Goal: Task Accomplishment & Management: Use online tool/utility

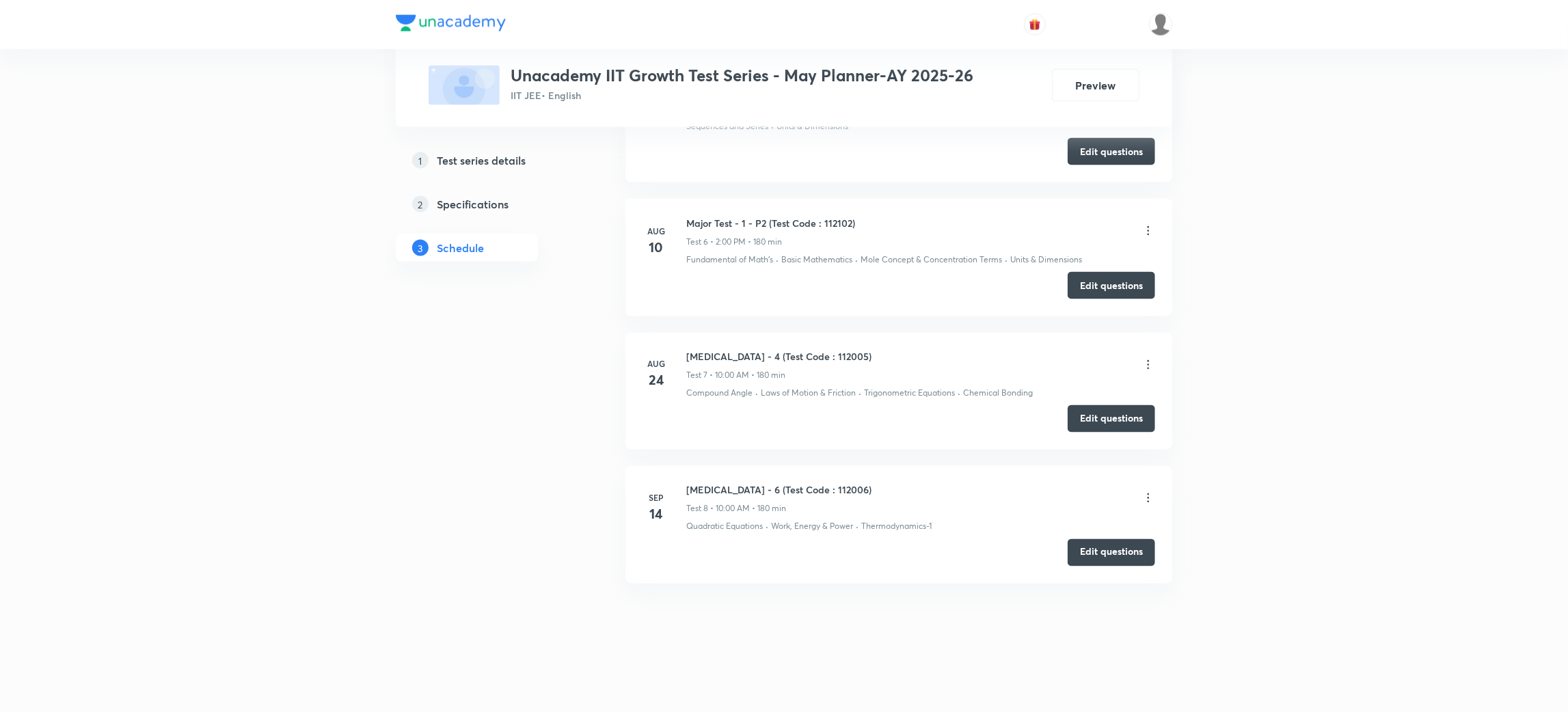
scroll to position [1642, 0]
drag, startPoint x: 844, startPoint y: 494, endPoint x: 684, endPoint y: 491, distance: 160.0
click at [684, 491] on div "Sep 14 Minor Test - 6 (Test Code : 112006) Test 8 • 10:00 AM • 180 min Quadrati…" at bounding box center [899, 509] width 512 height 50
copy div "14 Minor Test - 6 (Test Code : 112006)"
click at [840, 482] on li "Sep 14 Minor Test - 6 (Test Code : 112006) Test 8 • 10:00 AM • 180 min Quadrati…" at bounding box center [899, 525] width 547 height 117
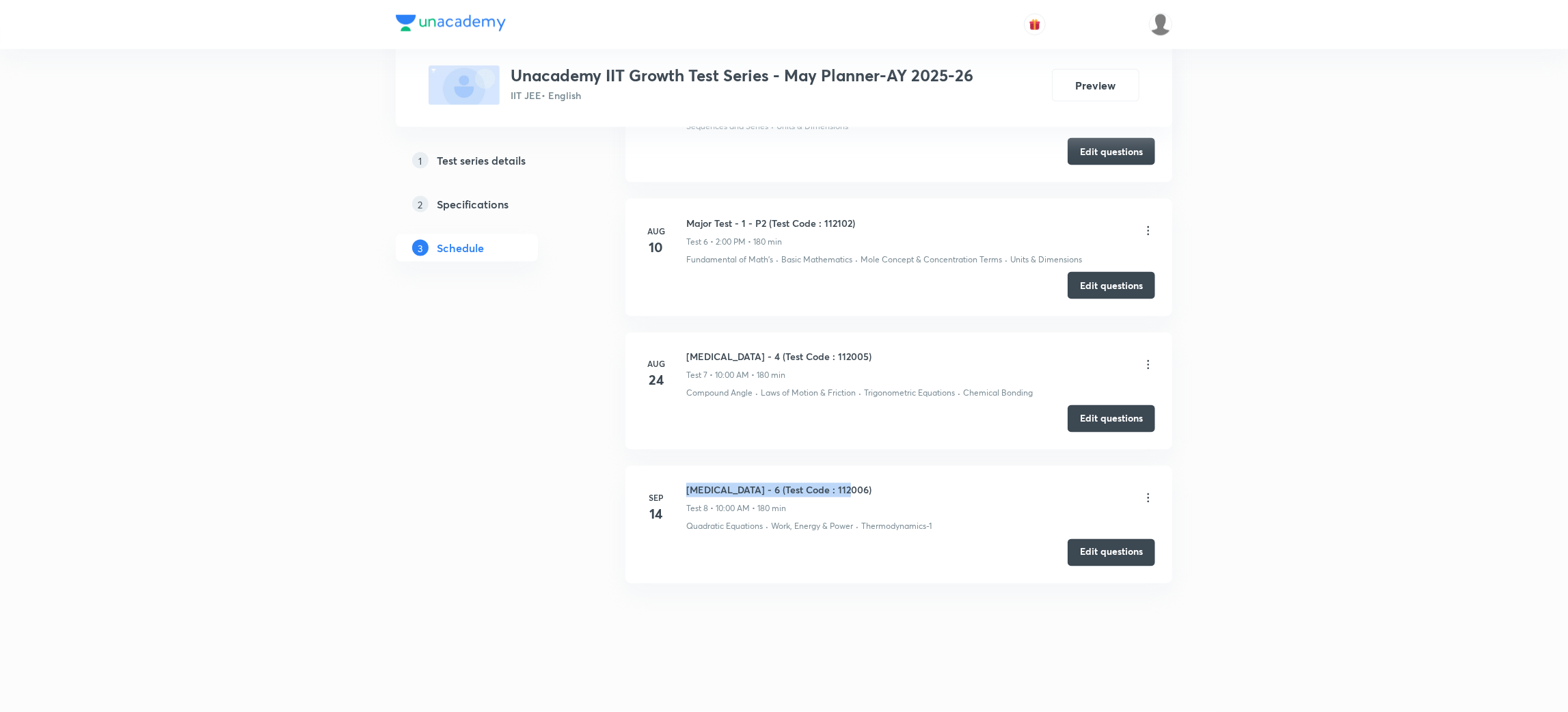
drag, startPoint x: 839, startPoint y: 489, endPoint x: 686, endPoint y: 490, distance: 153.0
click at [686, 490] on div "Minor Test - 6 (Test Code : 112006) Test 8 • 10:00 AM • 180 min" at bounding box center [921, 500] width 469 height 32
copy h6 "Minor Test - 6 (Test Code : 112006)"
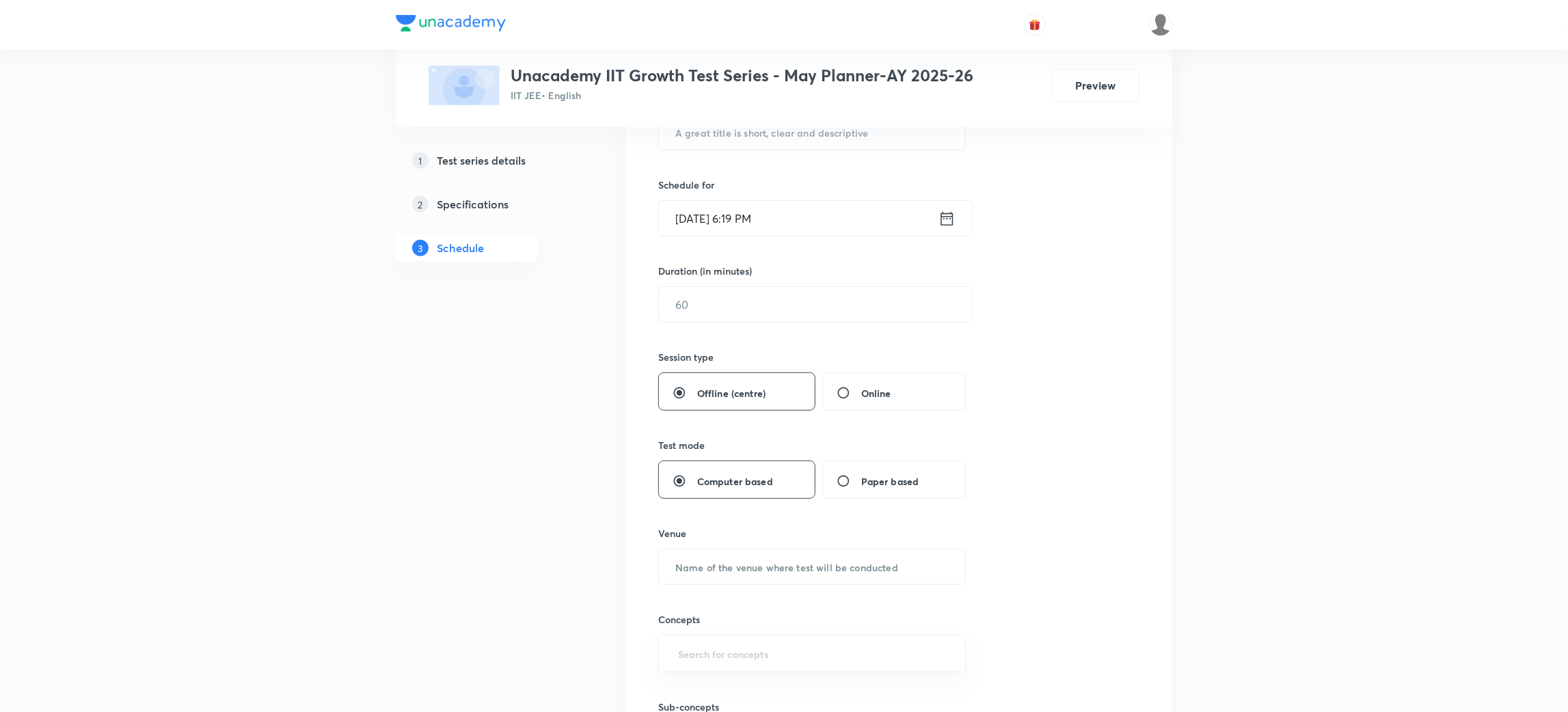
scroll to position [0, 0]
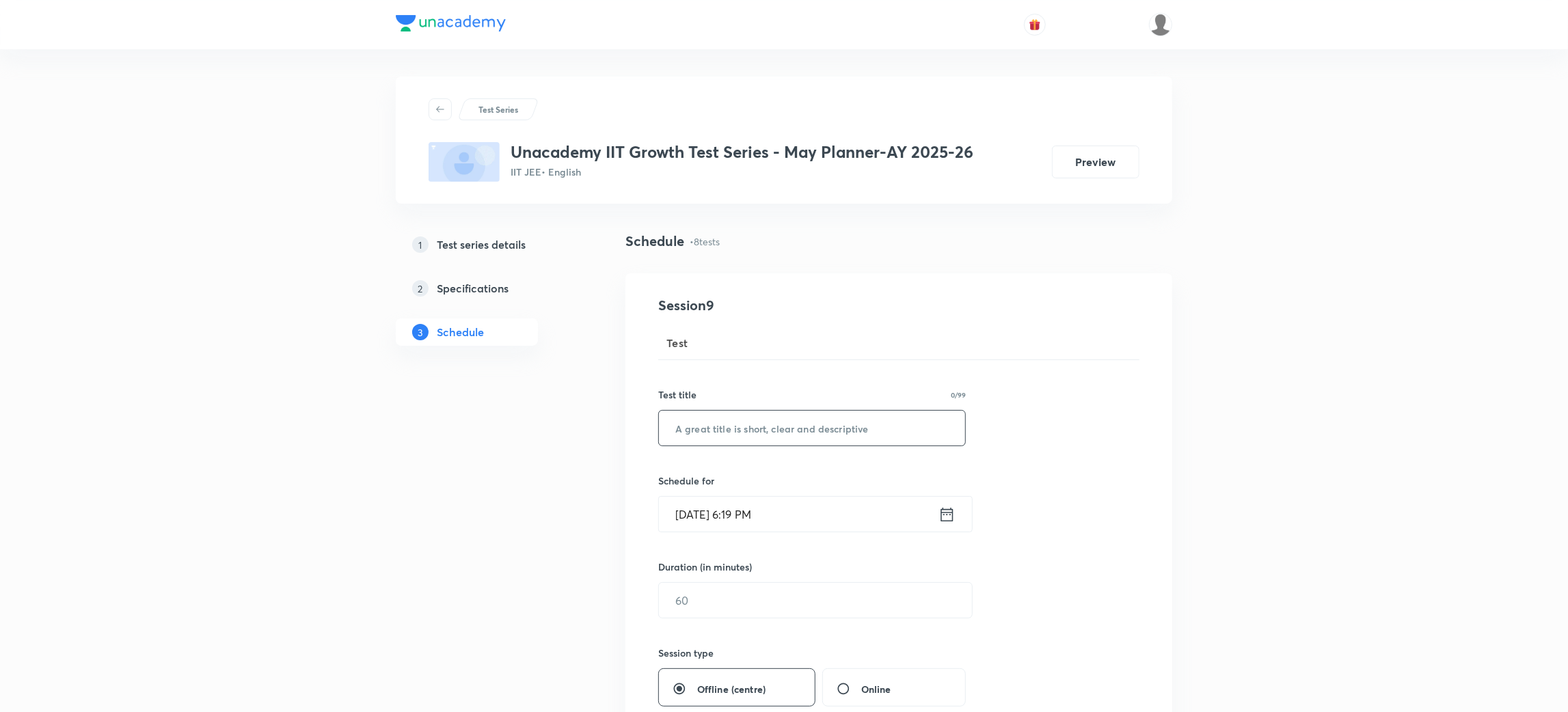
click at [778, 430] on input "text" at bounding box center [812, 428] width 307 height 35
paste input "Minor Test - 6 (Test Code : 112006)"
click at [744, 422] on input "Minor Test - 6 (Test Code : 112007)" at bounding box center [812, 428] width 307 height 35
type input "Minor Test - 7 (Test Code : 112007)"
click at [951, 512] on icon at bounding box center [948, 513] width 13 height 13
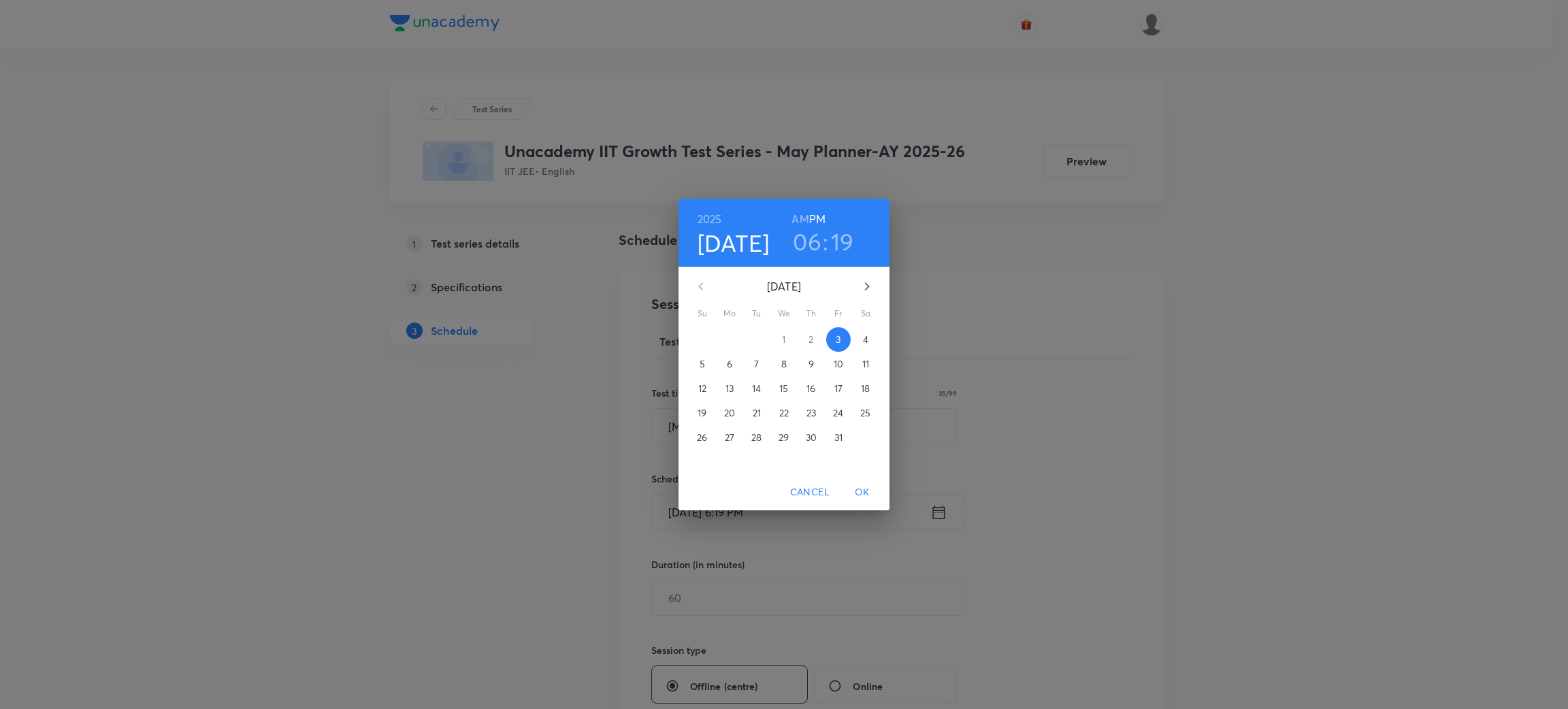
click at [704, 365] on p "5" at bounding box center [703, 363] width 5 height 13
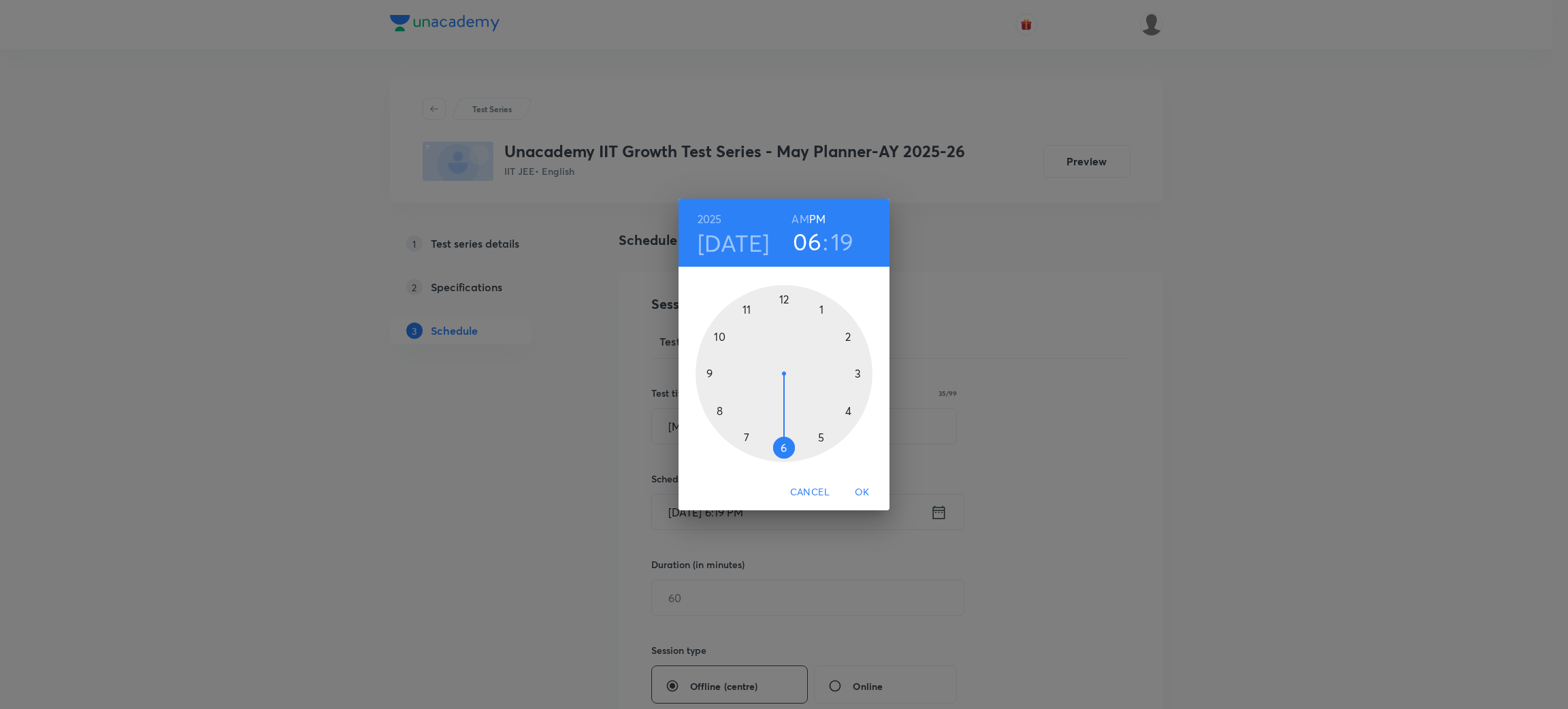
click at [723, 340] on div at bounding box center [784, 374] width 177 height 177
click at [797, 215] on h6 "AM" at bounding box center [799, 218] width 17 height 19
click at [779, 302] on div at bounding box center [784, 374] width 177 height 177
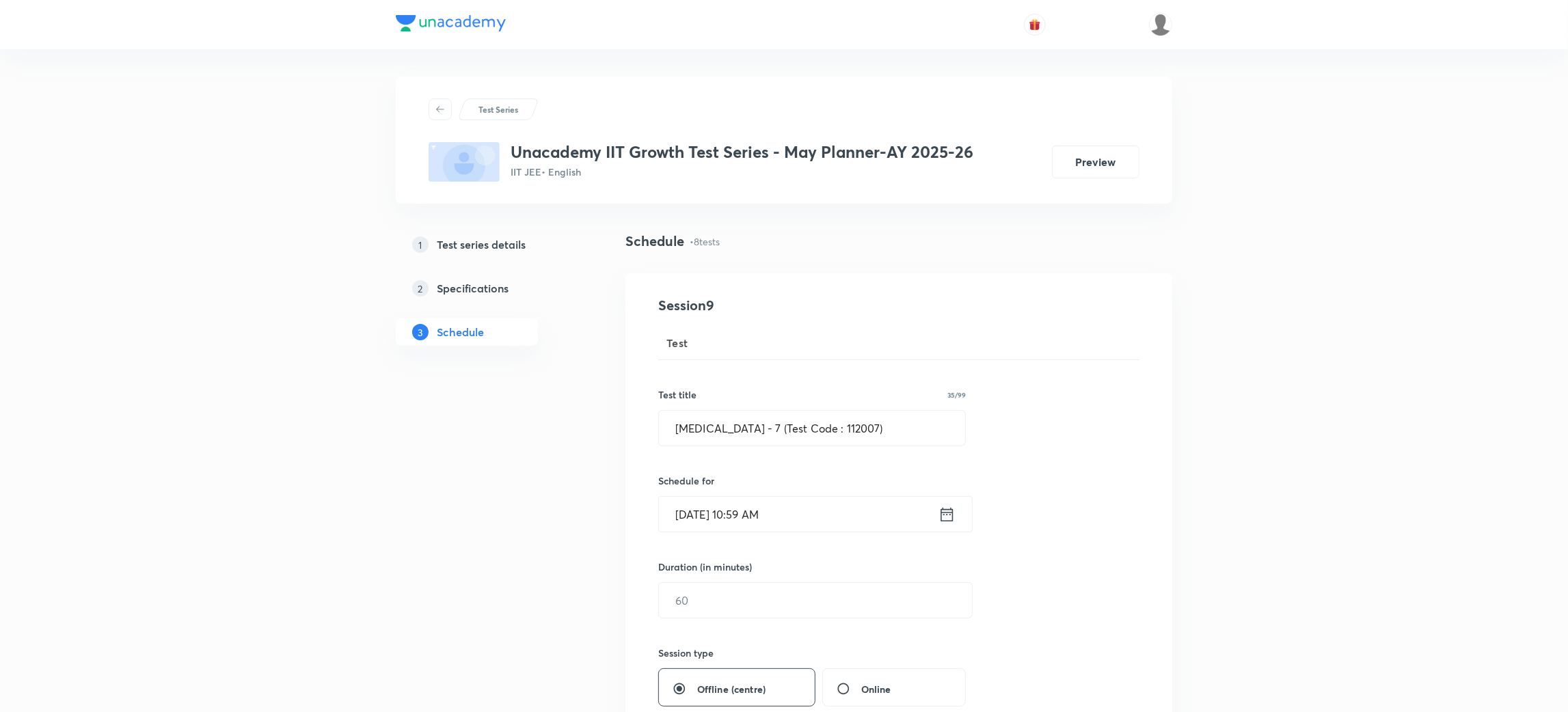
click at [946, 515] on icon at bounding box center [947, 514] width 17 height 19
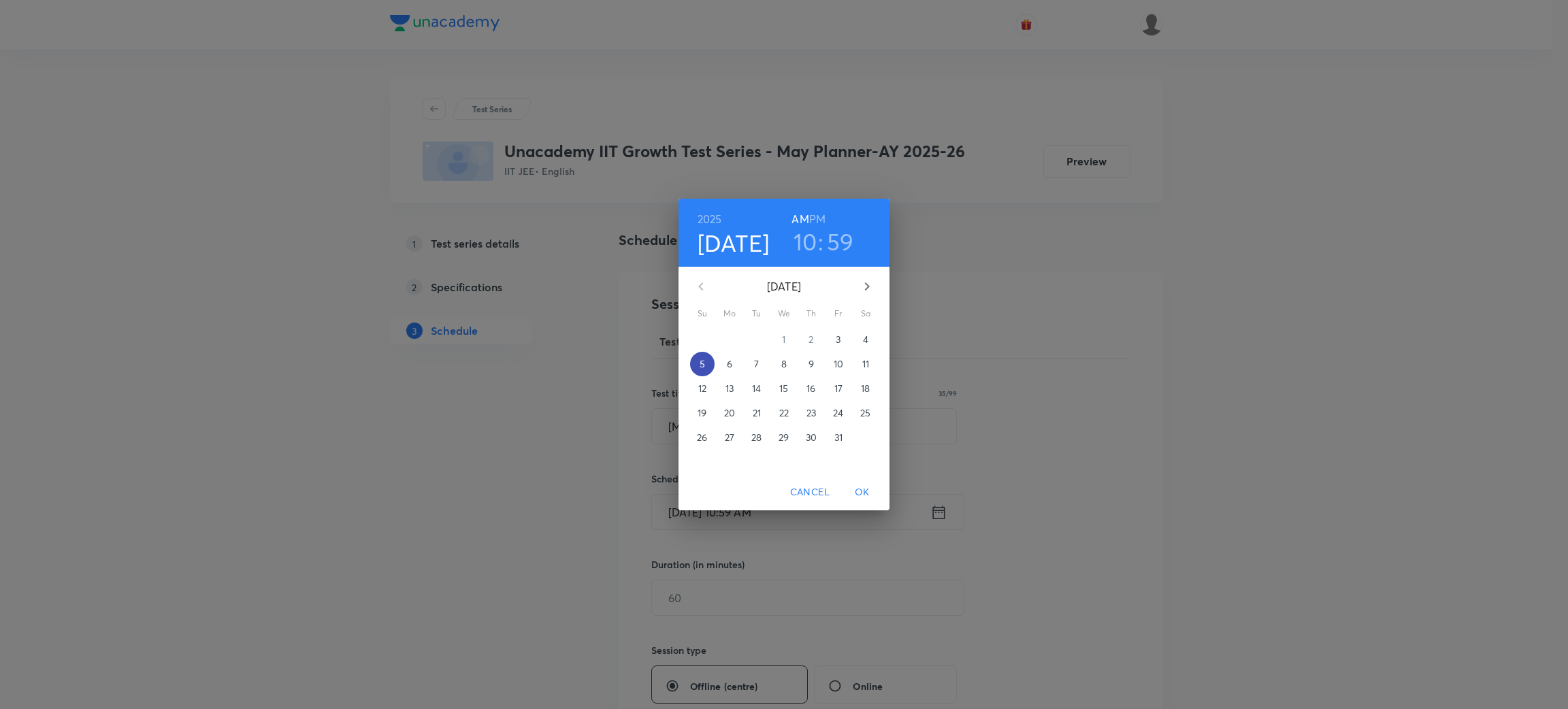
click at [695, 362] on span "5" at bounding box center [702, 363] width 24 height 13
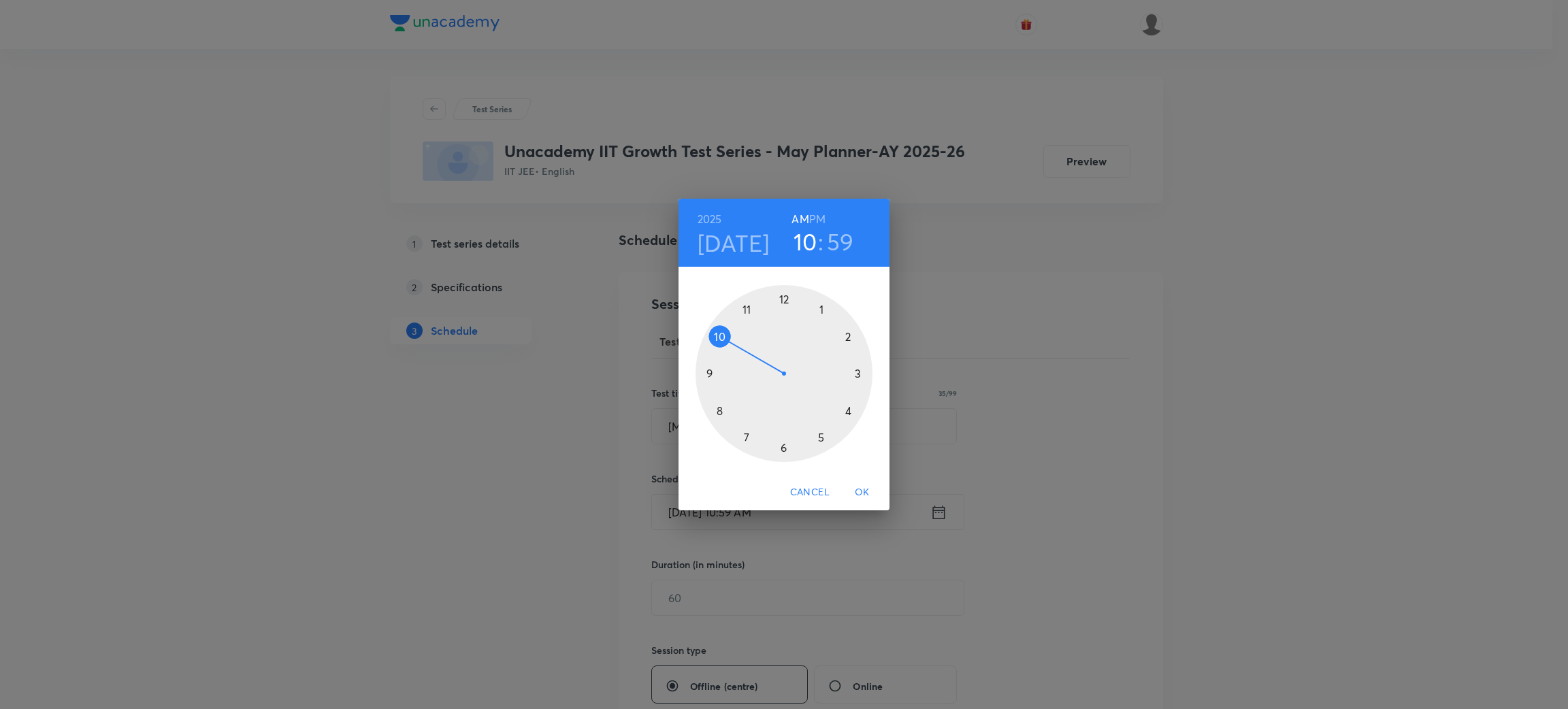
click at [717, 333] on div at bounding box center [784, 374] width 177 height 177
click at [783, 297] on div at bounding box center [784, 374] width 177 height 177
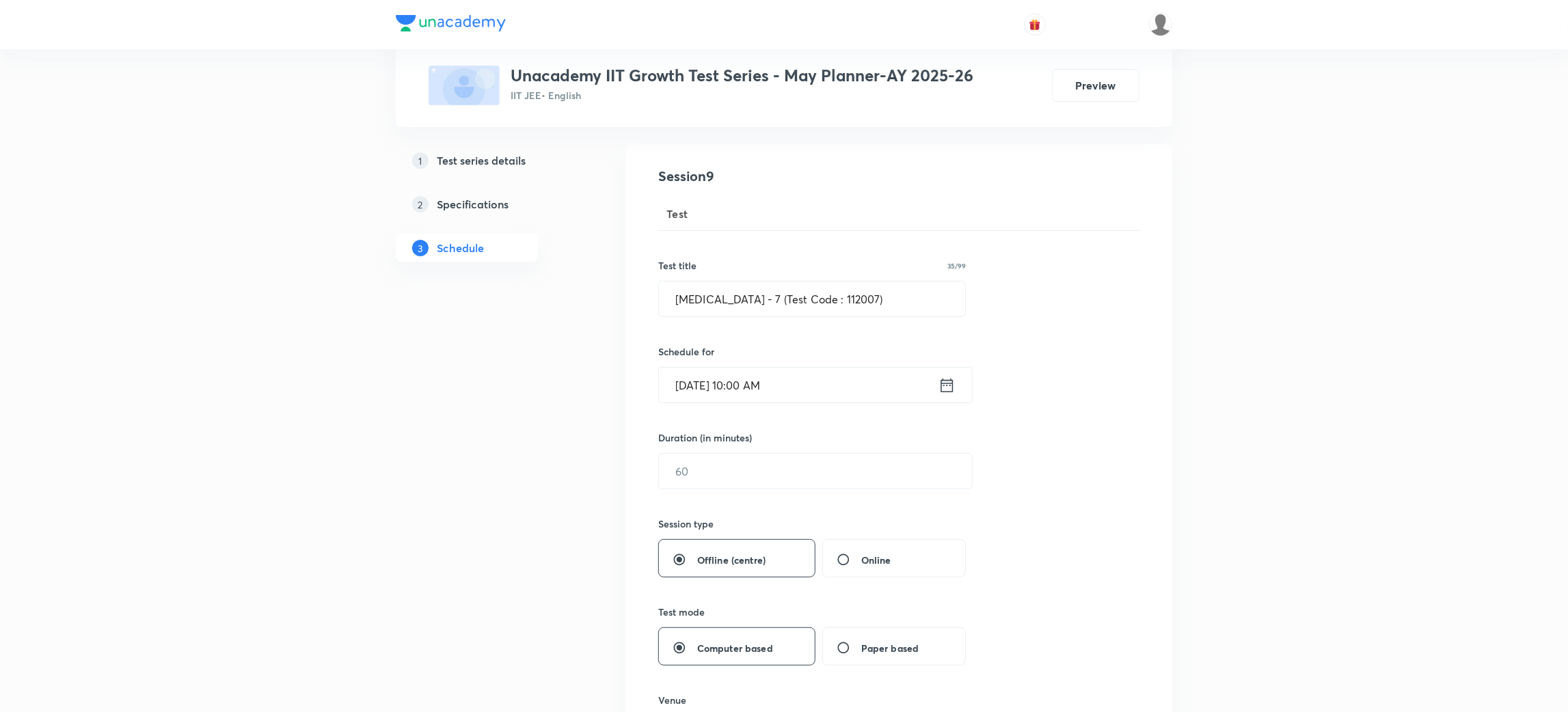
scroll to position [129, 0]
click at [815, 482] on input "1" at bounding box center [815, 470] width 313 height 35
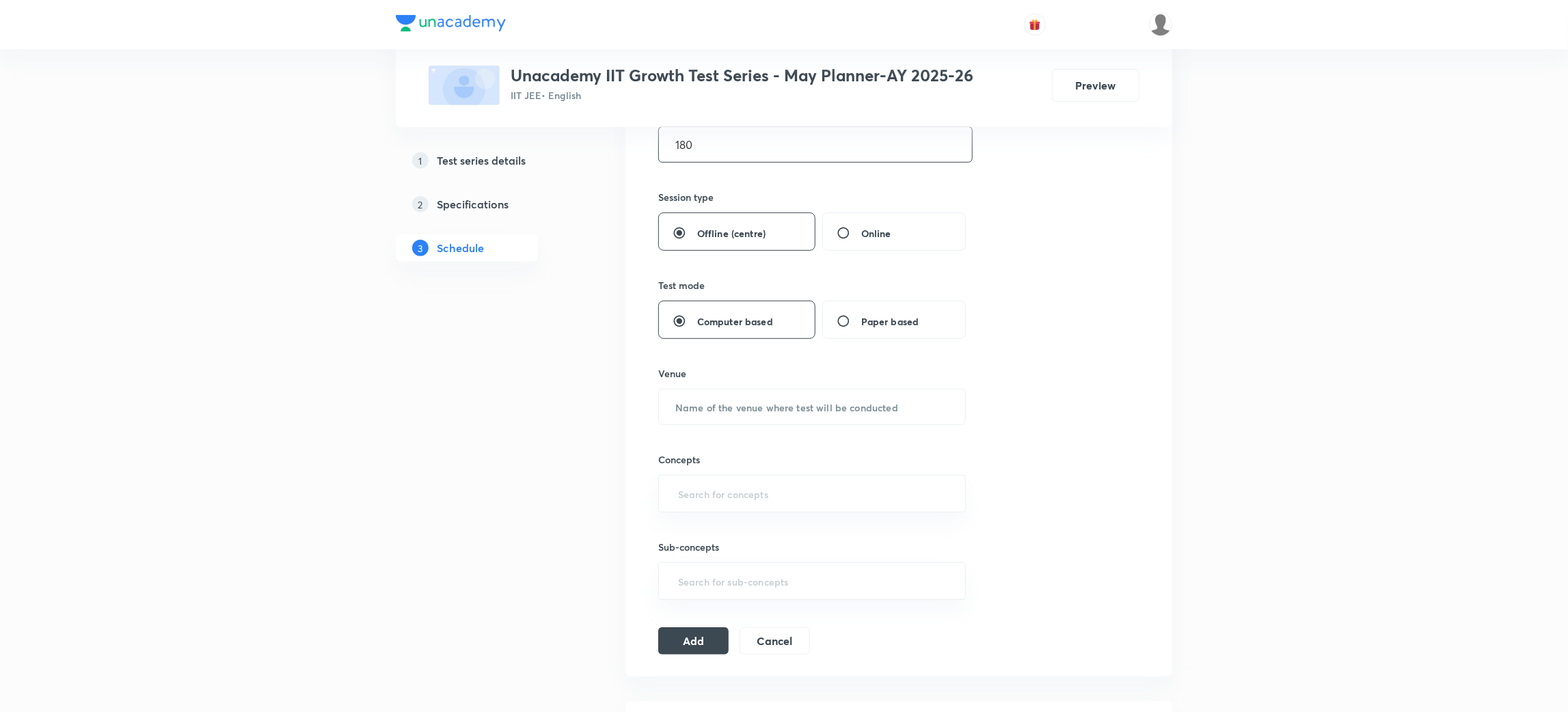
scroll to position [460, 0]
type input "180"
click at [838, 407] on input "text" at bounding box center [812, 403] width 307 height 35
type input "Y"
type input "Unacademy Center"
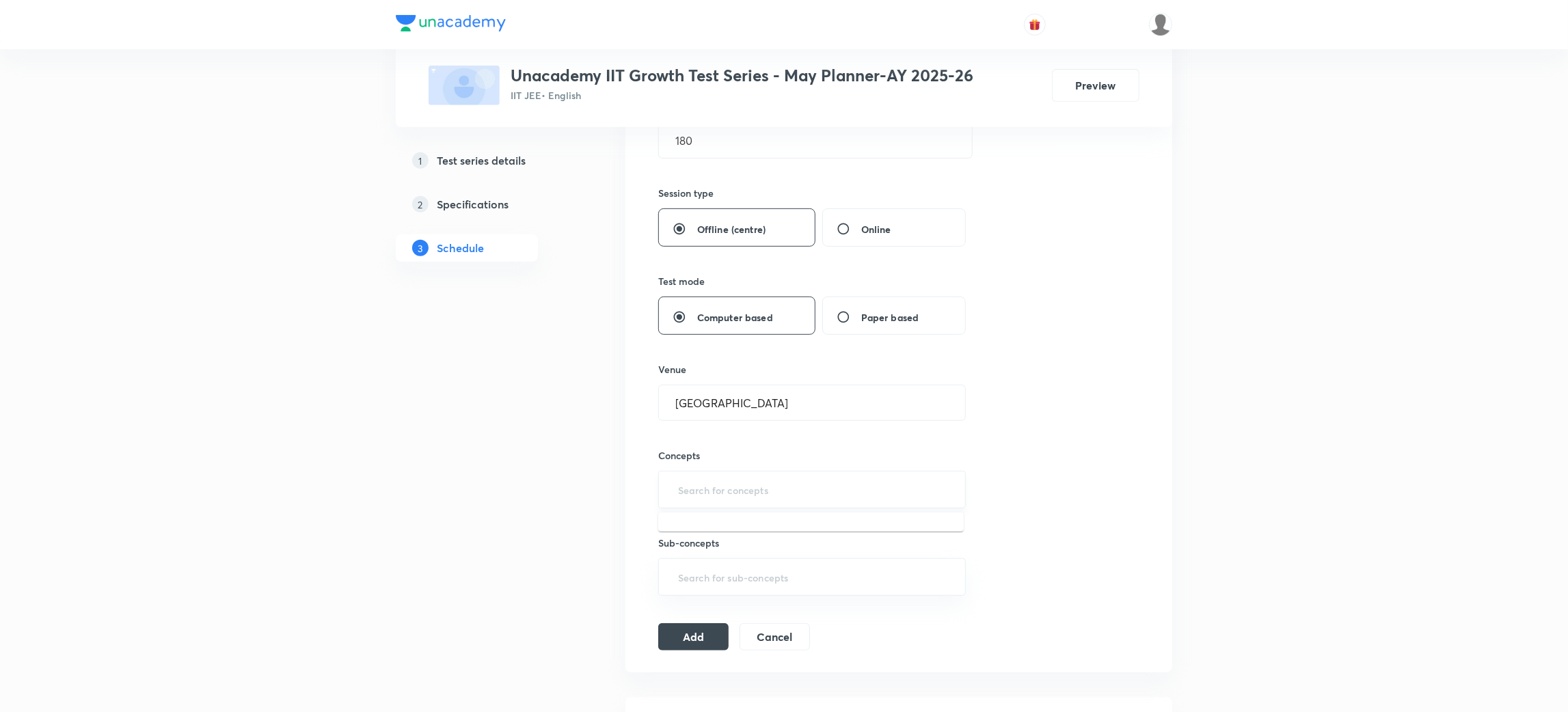
click at [768, 480] on input "text" at bounding box center [812, 490] width 273 height 25
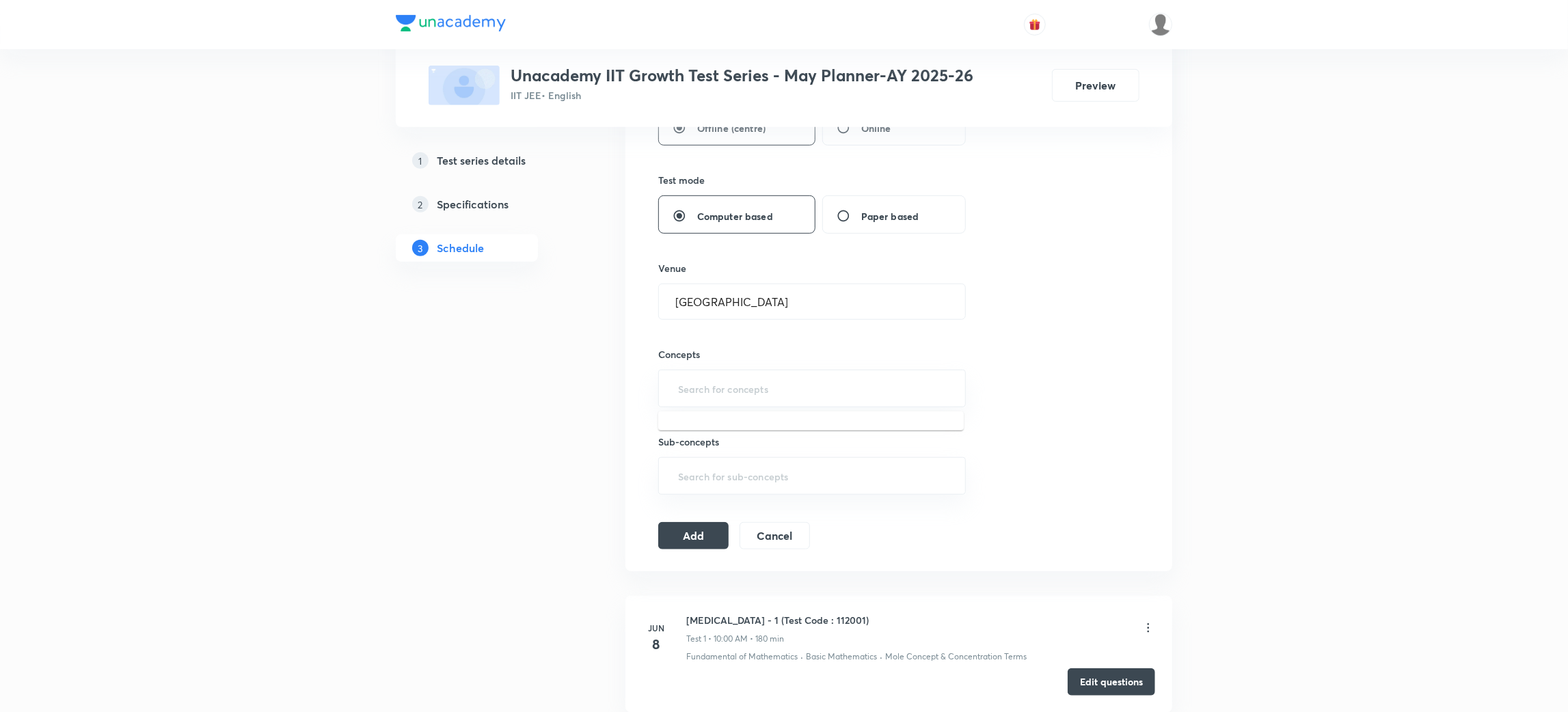
scroll to position [566, 0]
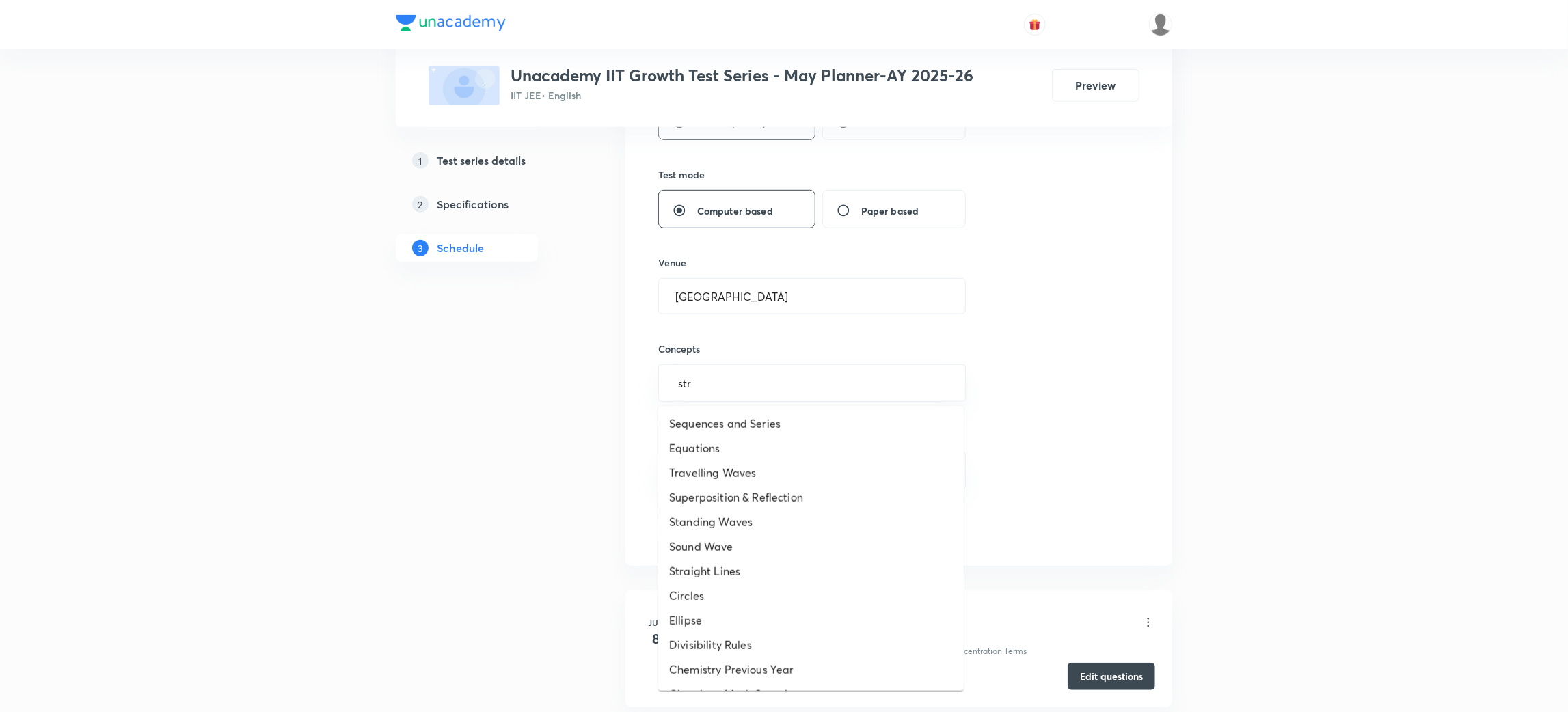
type input "stra"
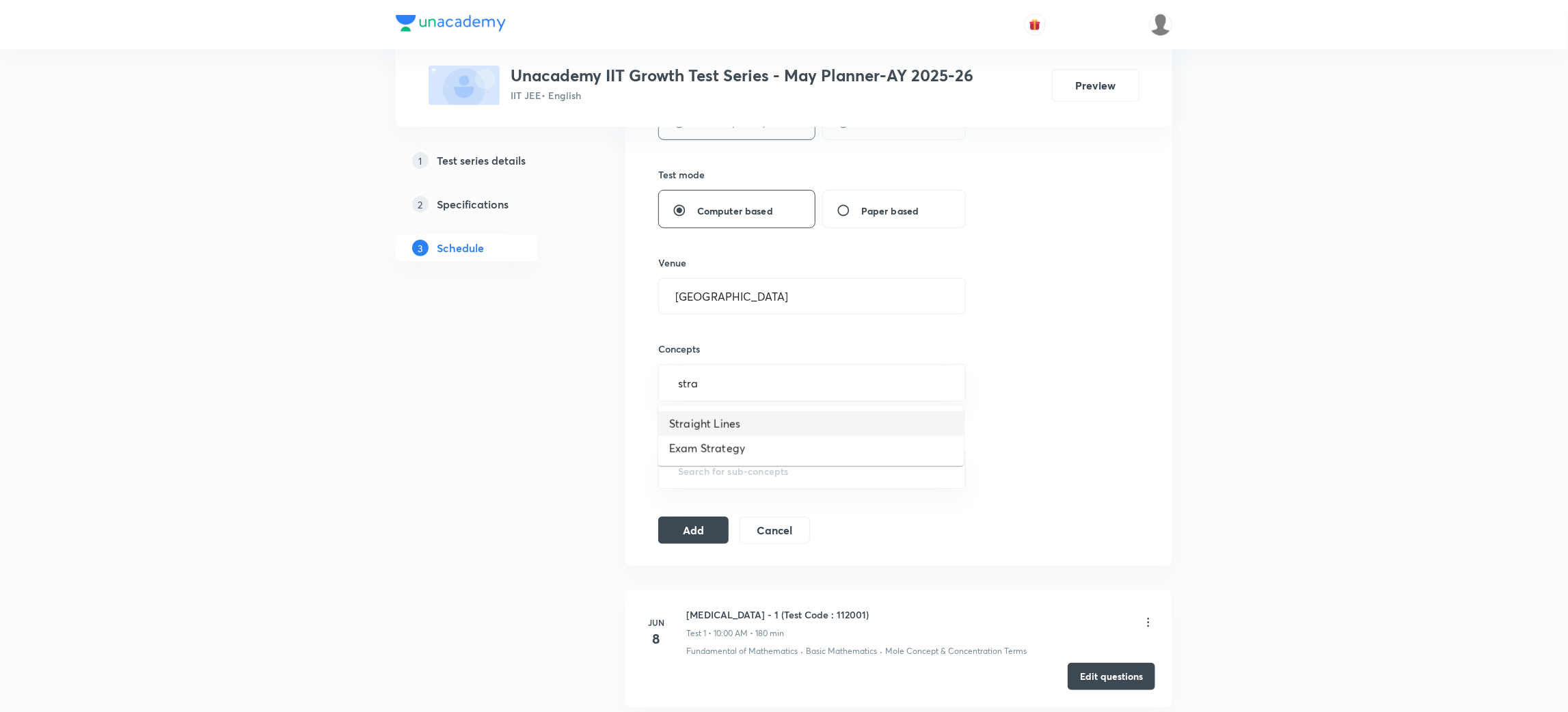
click at [712, 414] on li "Straight Lines" at bounding box center [811, 423] width 306 height 24
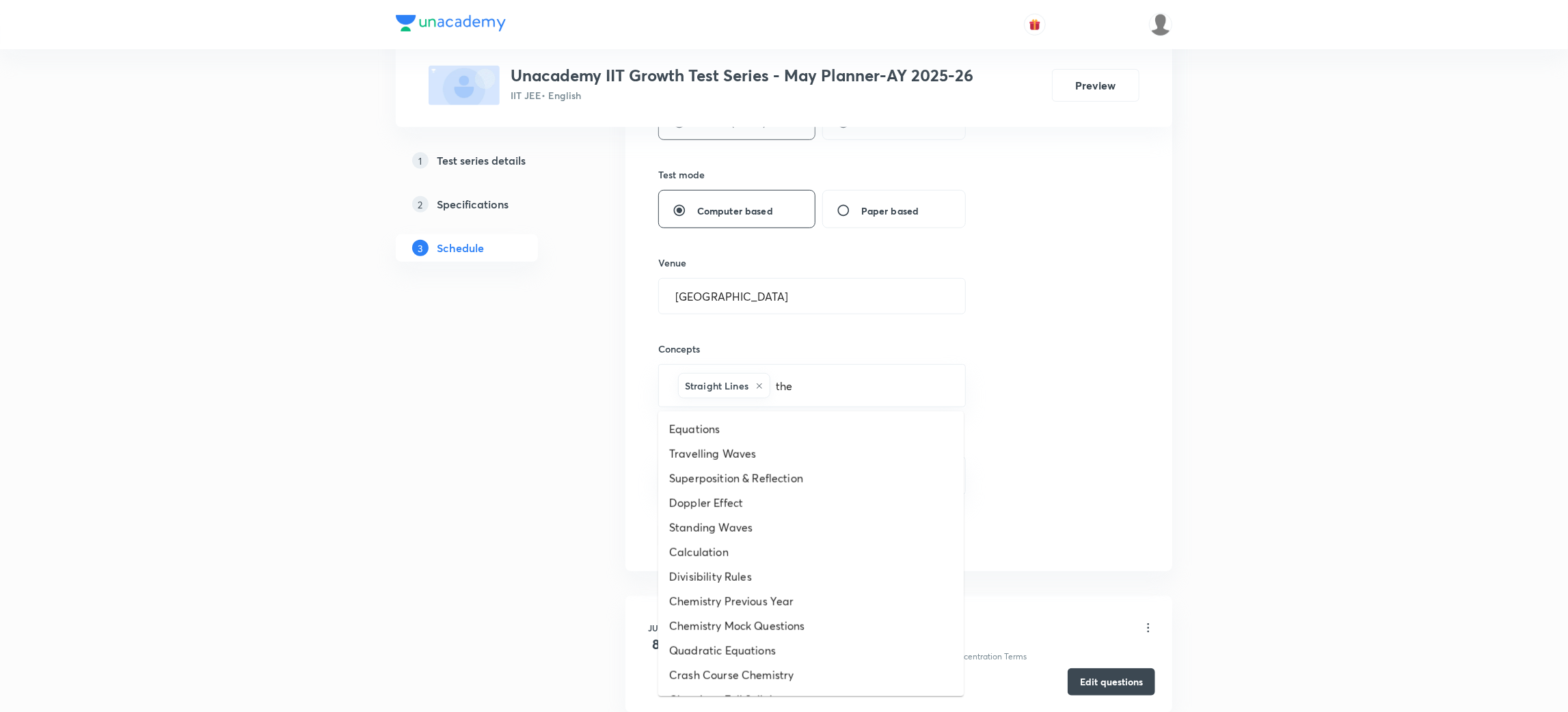
type input "ther"
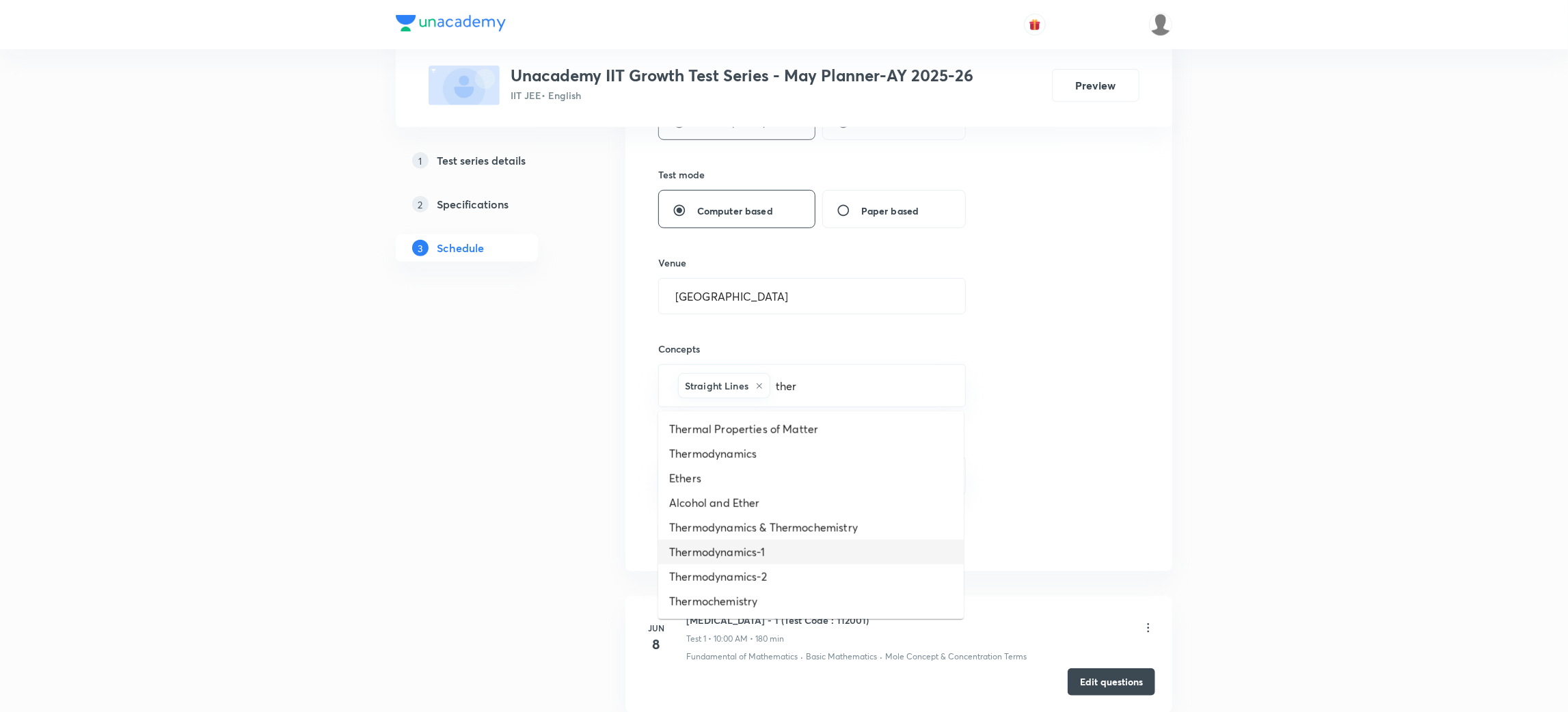
click at [746, 555] on li "Thermodynamics-1" at bounding box center [811, 552] width 306 height 24
type input "thermo"
click at [744, 530] on li "Thermochemistry" at bounding box center [811, 527] width 306 height 24
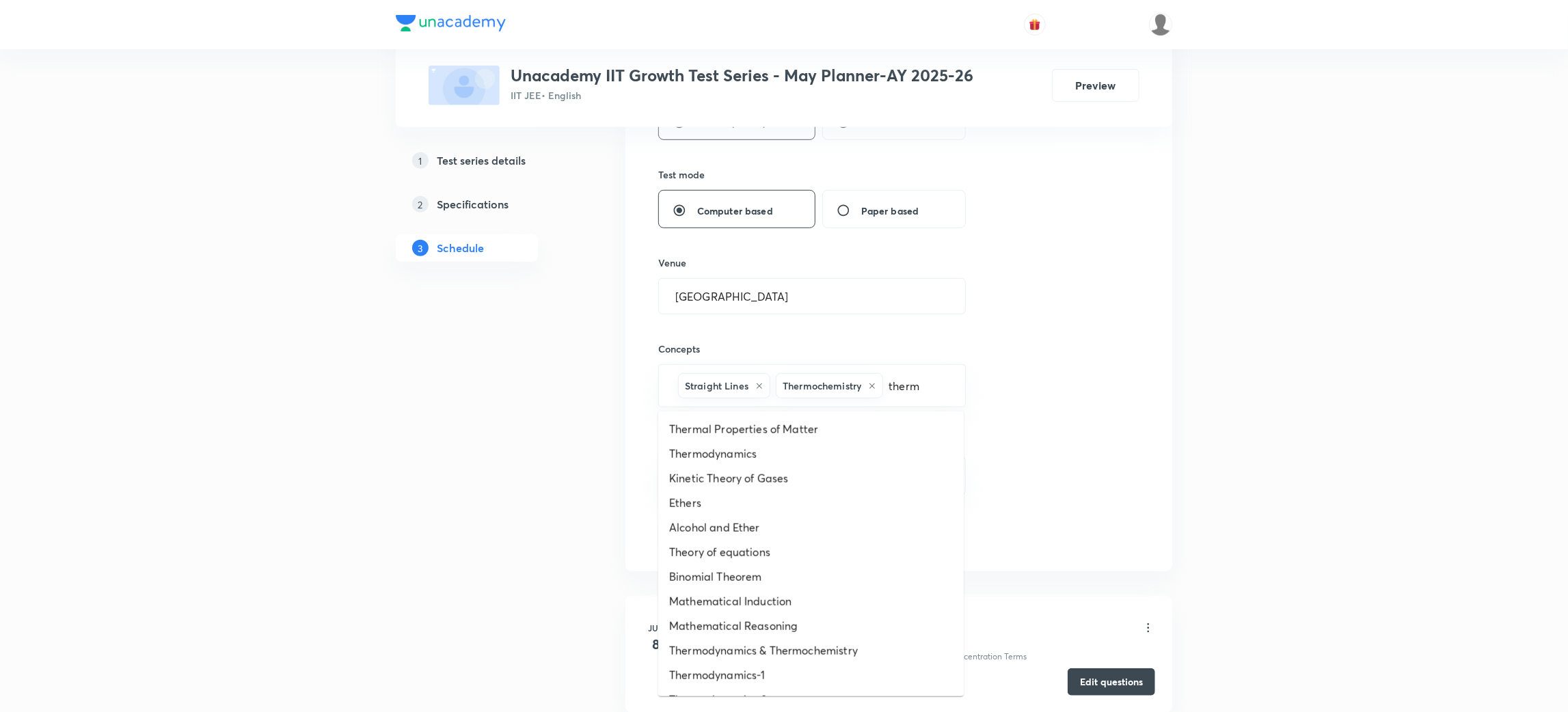
type input "thermo"
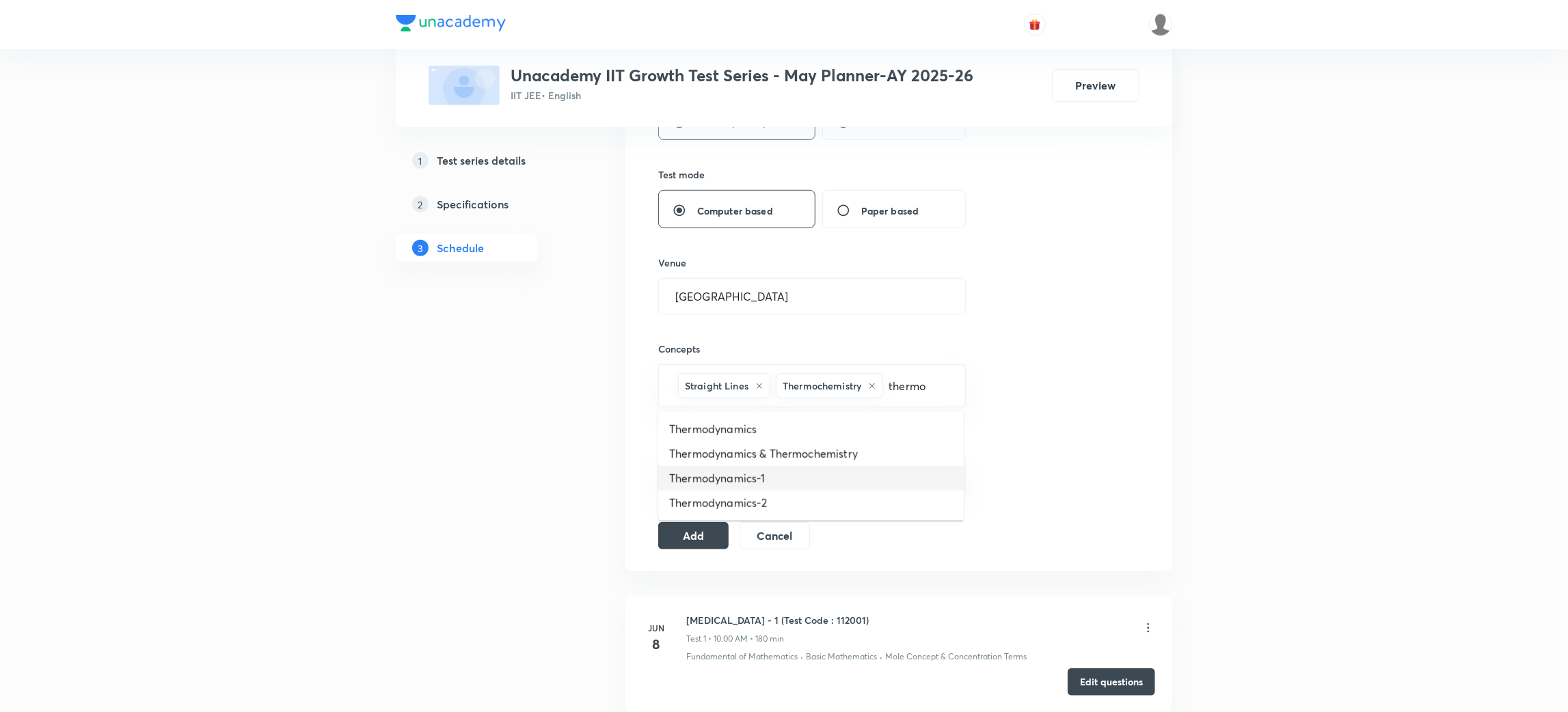
click at [748, 469] on li "Thermodynamics-1" at bounding box center [811, 478] width 306 height 24
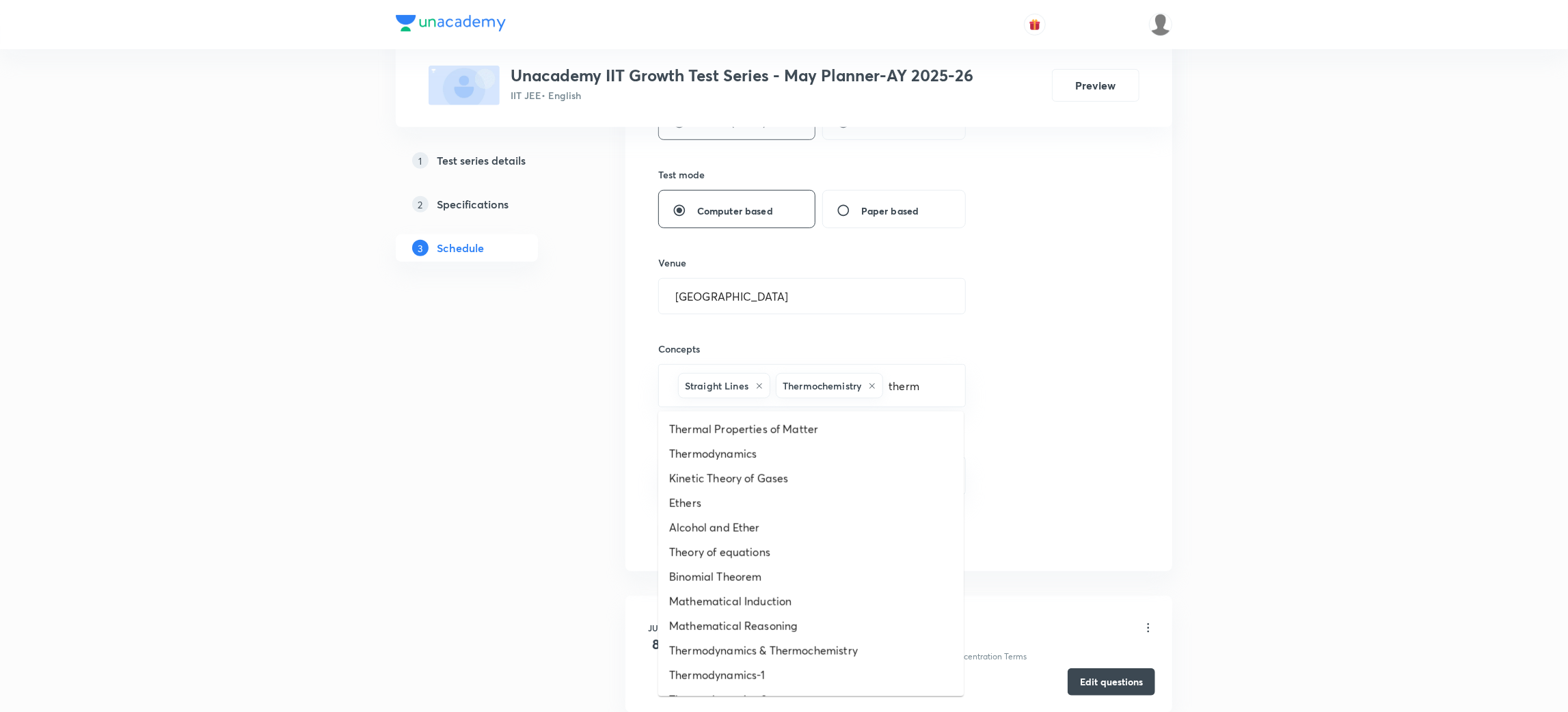
type input "thermo"
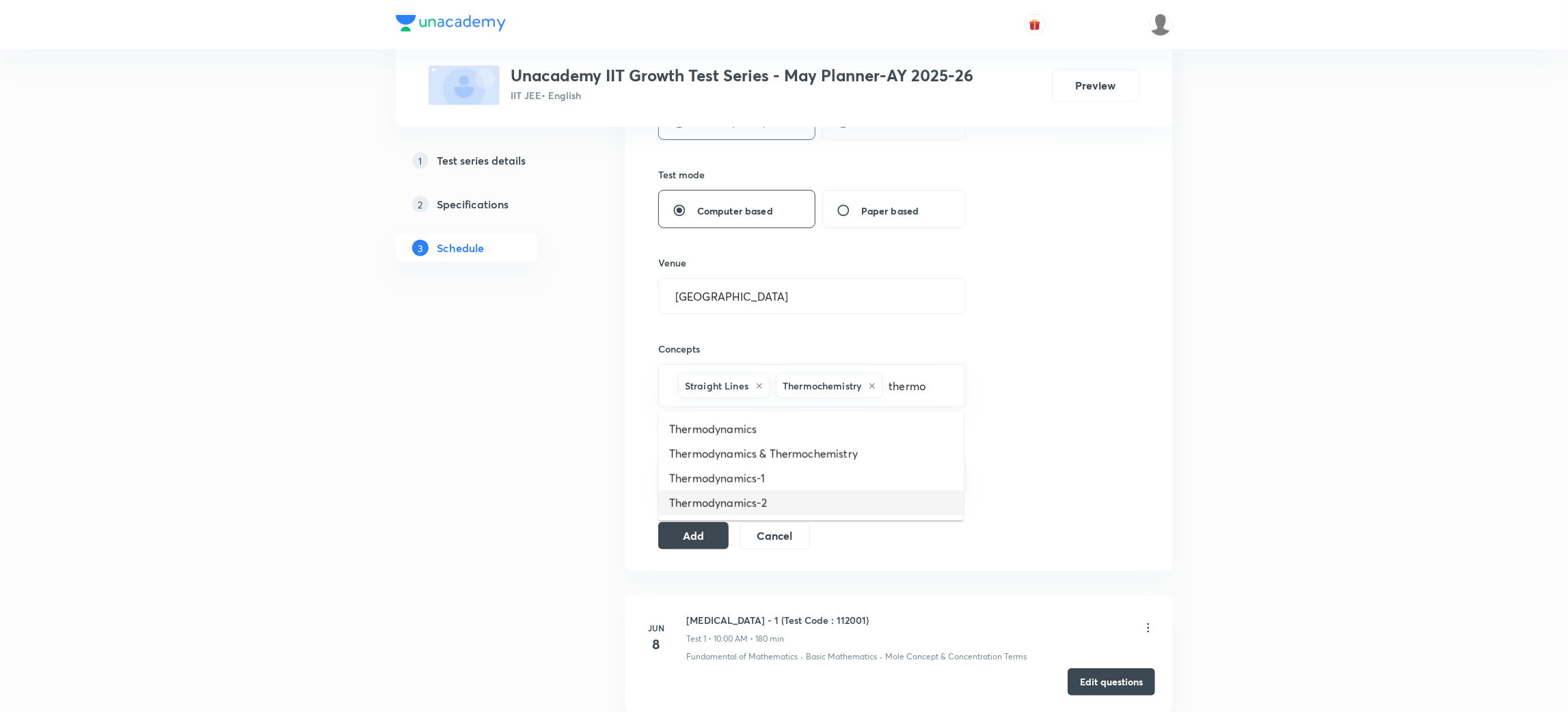
click at [769, 496] on li "Thermodynamics-2" at bounding box center [811, 503] width 306 height 24
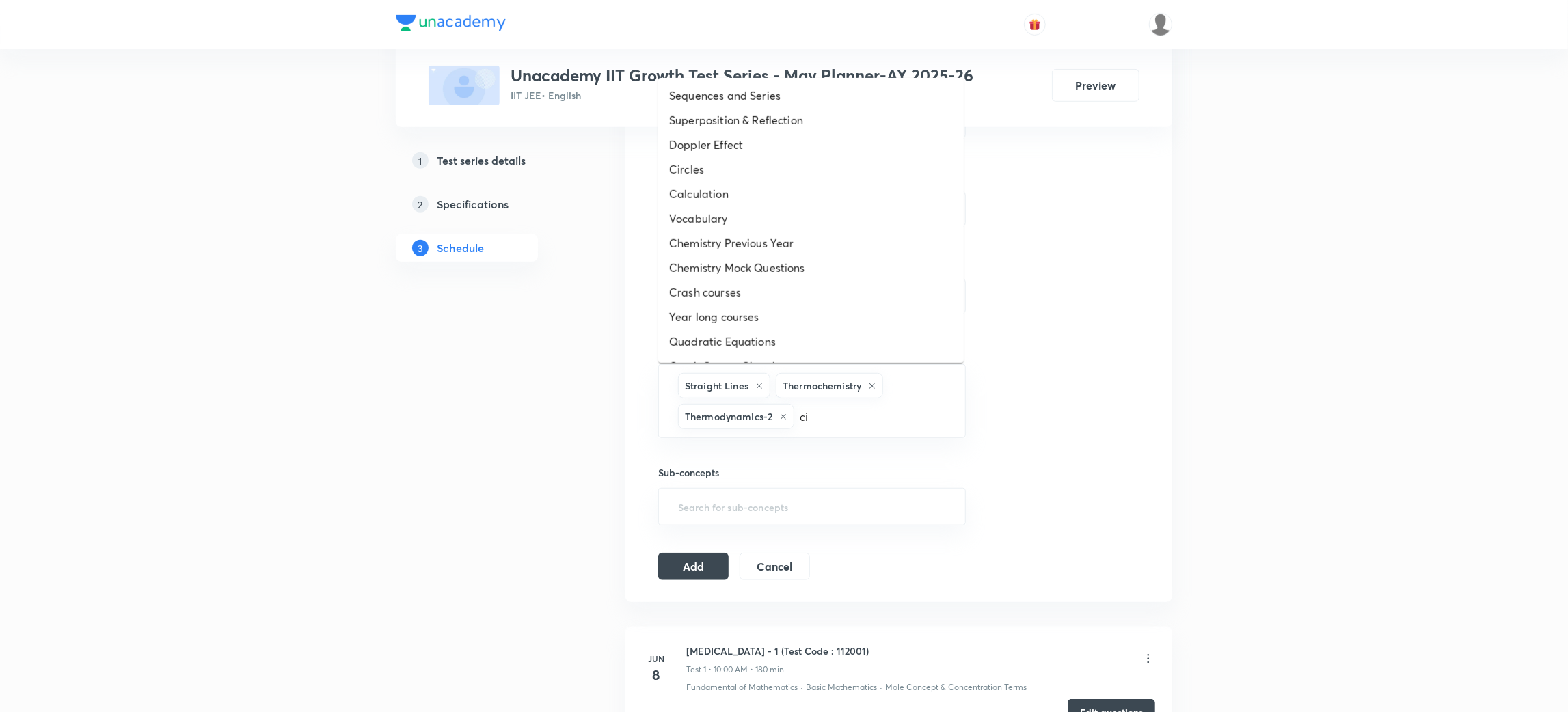
type input "cir"
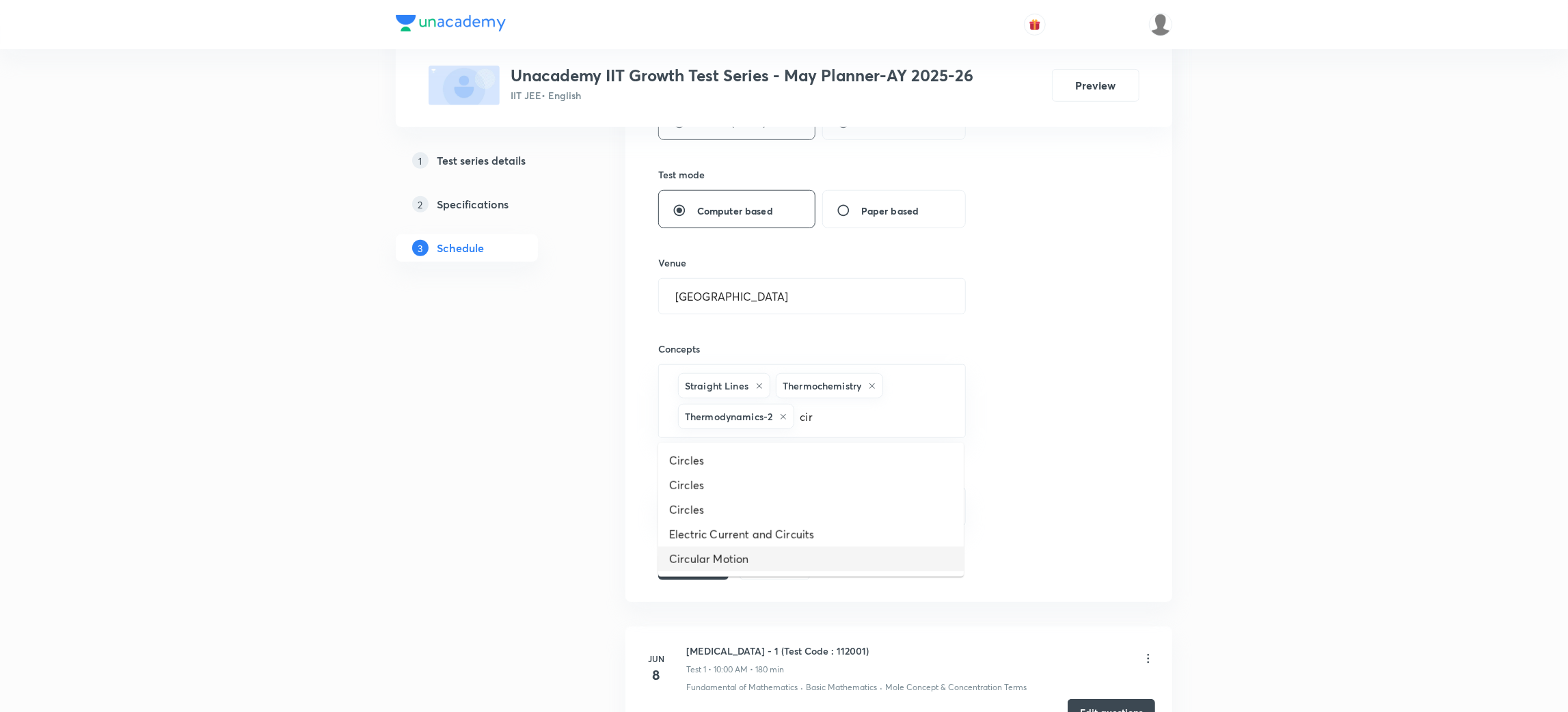
click at [707, 561] on li "Circular Motion" at bounding box center [811, 558] width 306 height 24
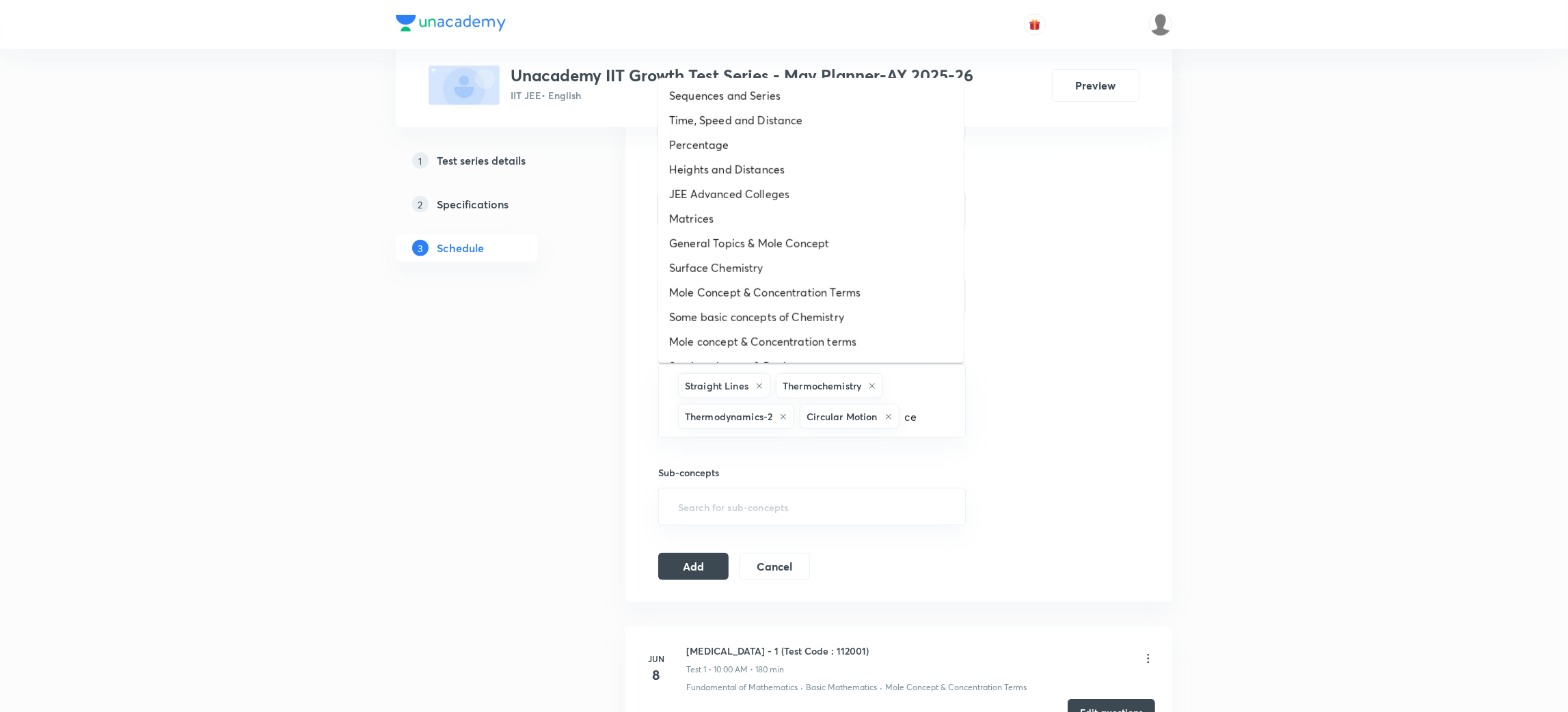
type input "c"
type input "mass"
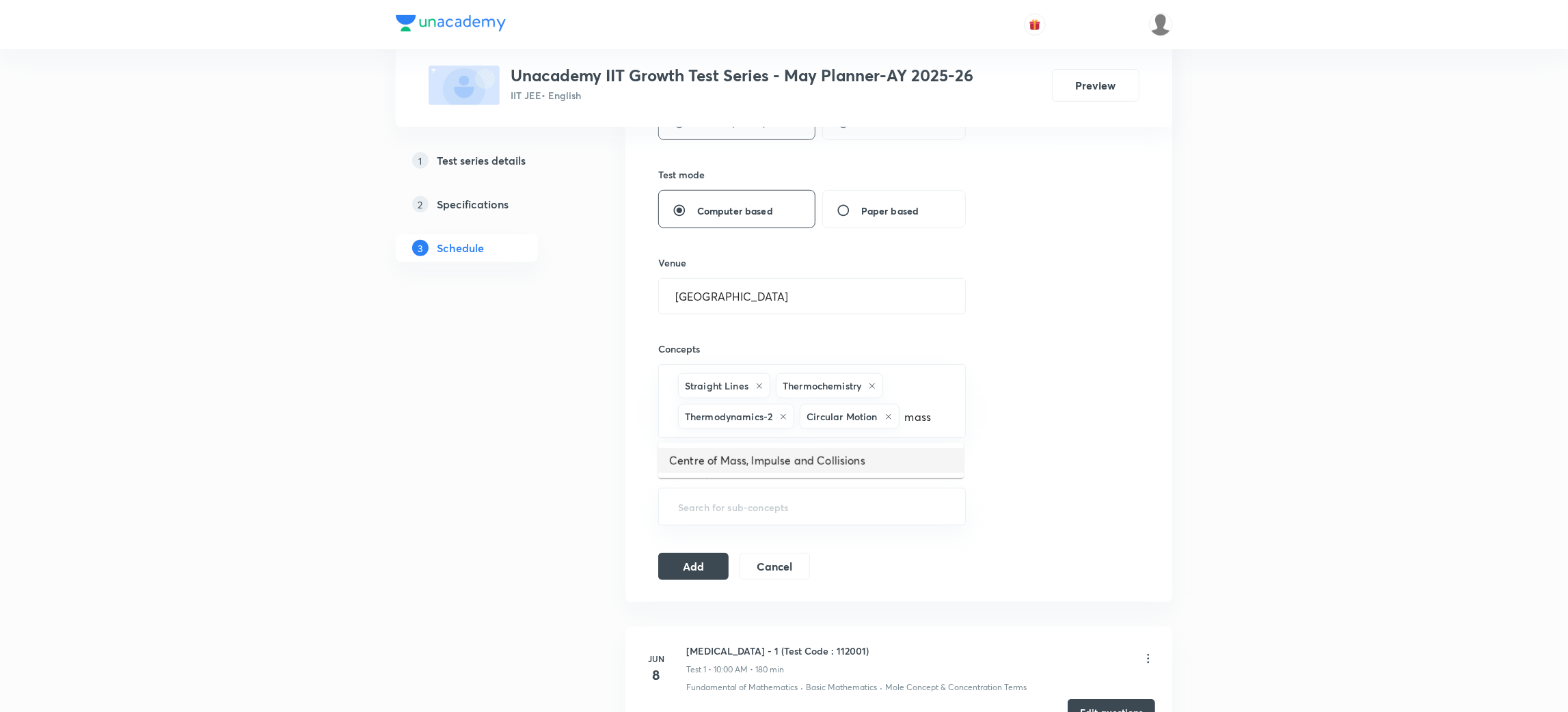
click at [840, 453] on li "Centre of Mass, Impulse and Collisions" at bounding box center [811, 460] width 306 height 24
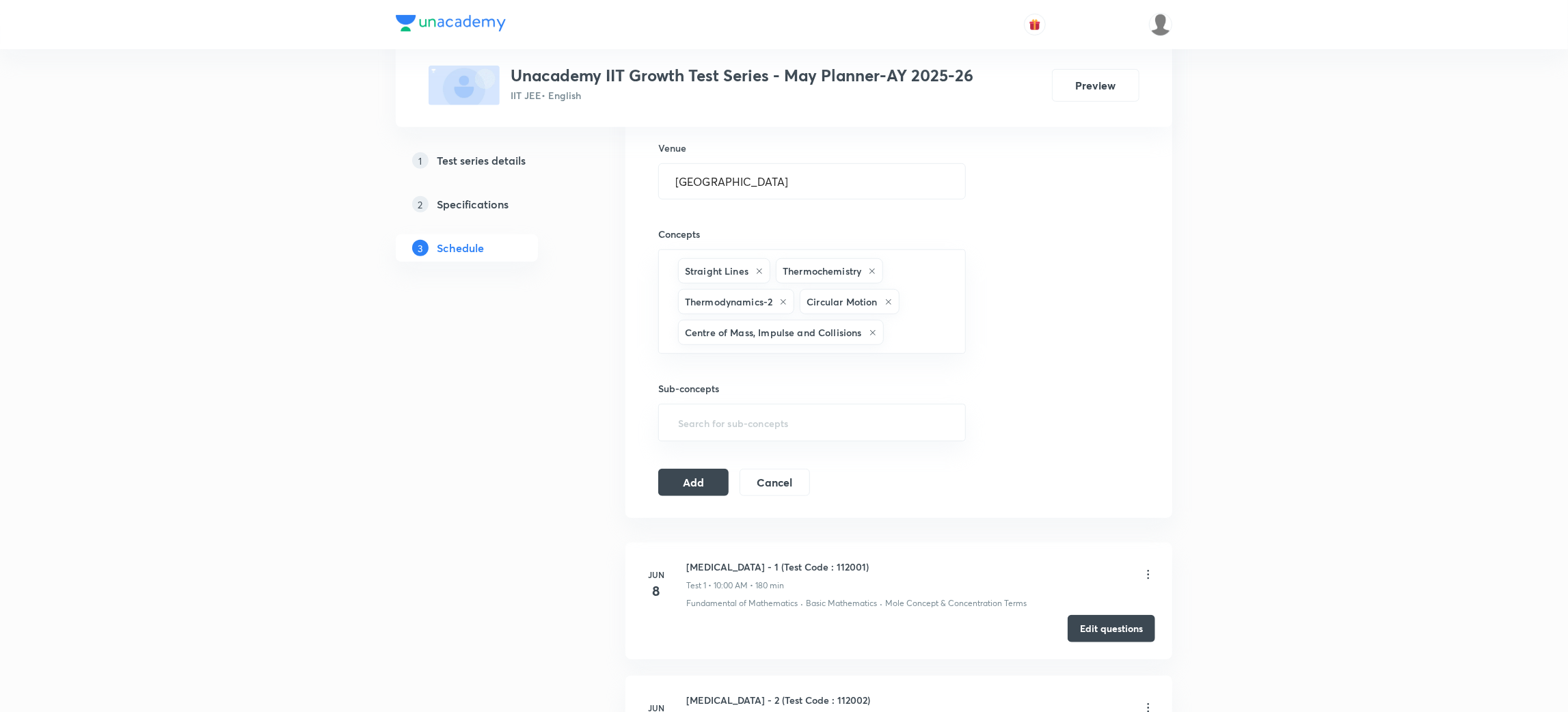
scroll to position [683, 0]
click at [691, 484] on button "Add" at bounding box center [693, 479] width 70 height 27
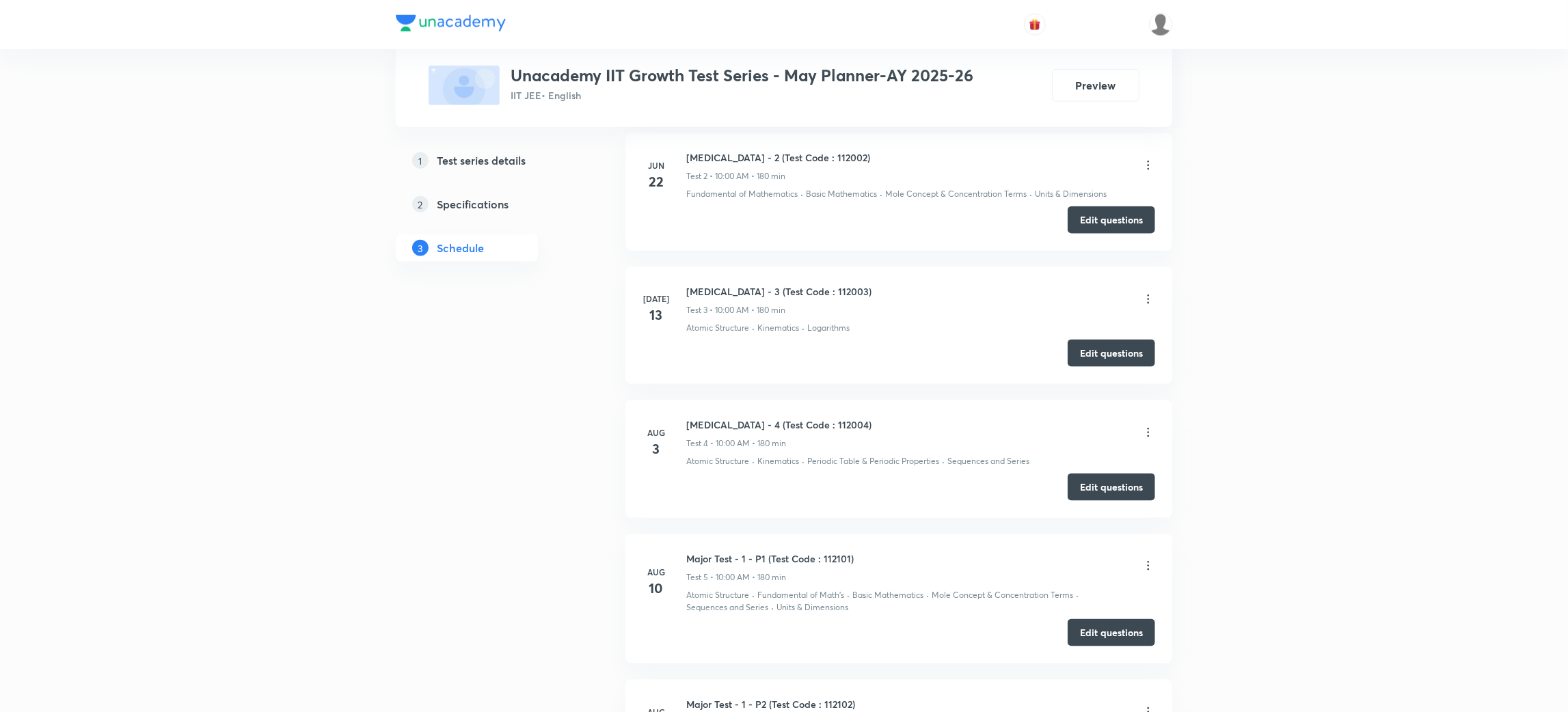
scroll to position [1708, 0]
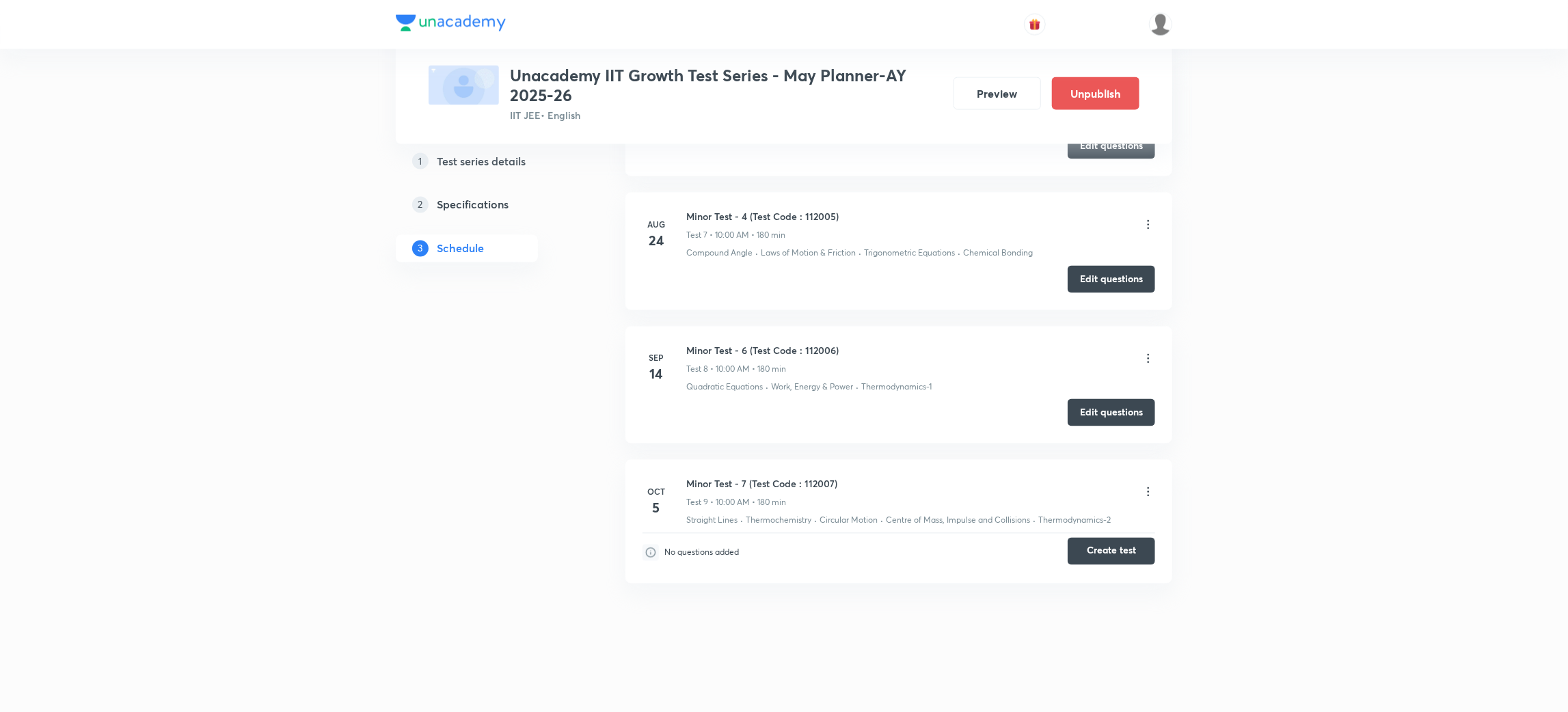
click at [1122, 552] on button "Create test" at bounding box center [1111, 551] width 87 height 27
click at [1110, 401] on button "Edit questions" at bounding box center [1111, 412] width 87 height 27
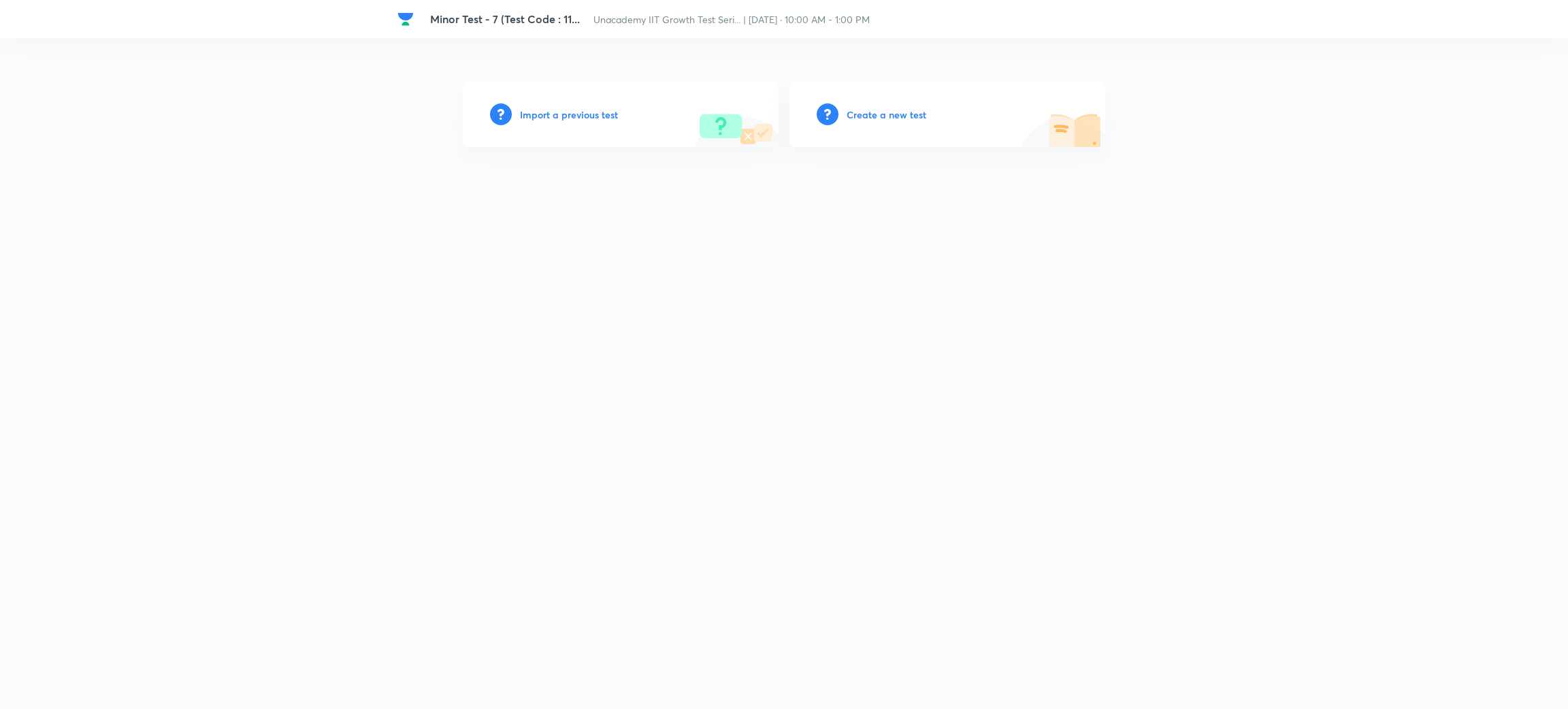
click at [891, 109] on h6 "Create a new test" at bounding box center [886, 115] width 80 height 14
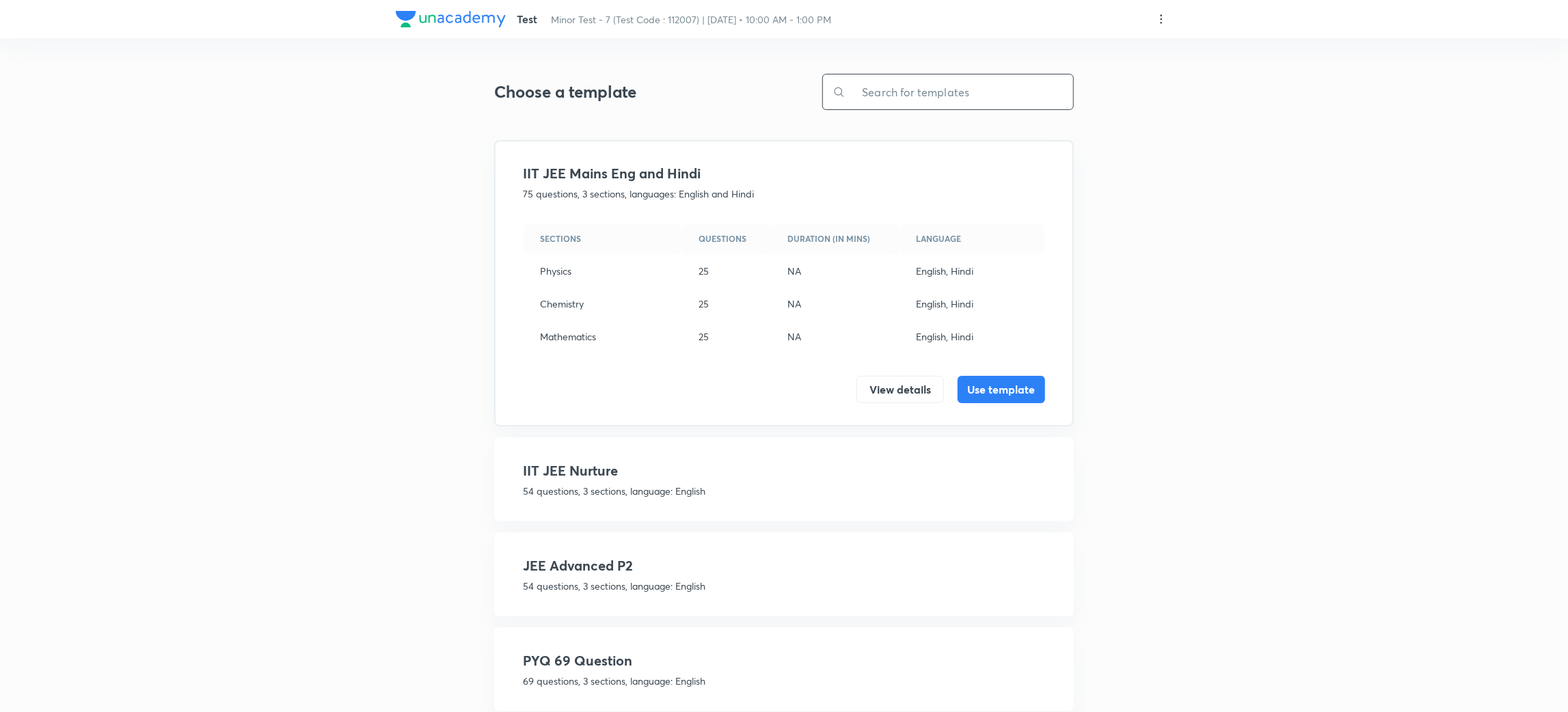
click at [876, 100] on input "text" at bounding box center [959, 92] width 227 height 35
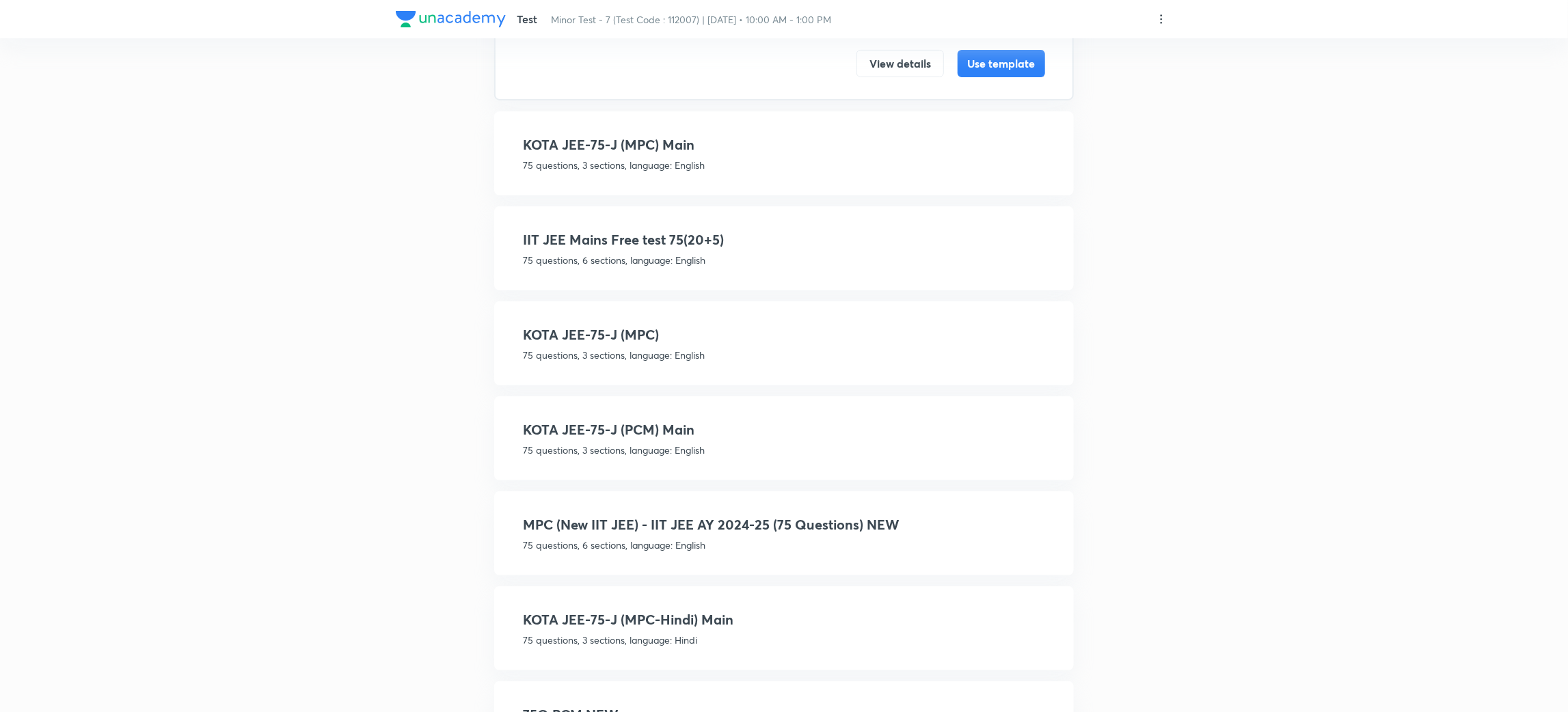
scroll to position [327, 0]
type input "75"
click at [801, 515] on h4 "MPC (New IIT JEE) - IIT JEE AY 2024-25 (75 Questions) NEW" at bounding box center [784, 523] width 522 height 21
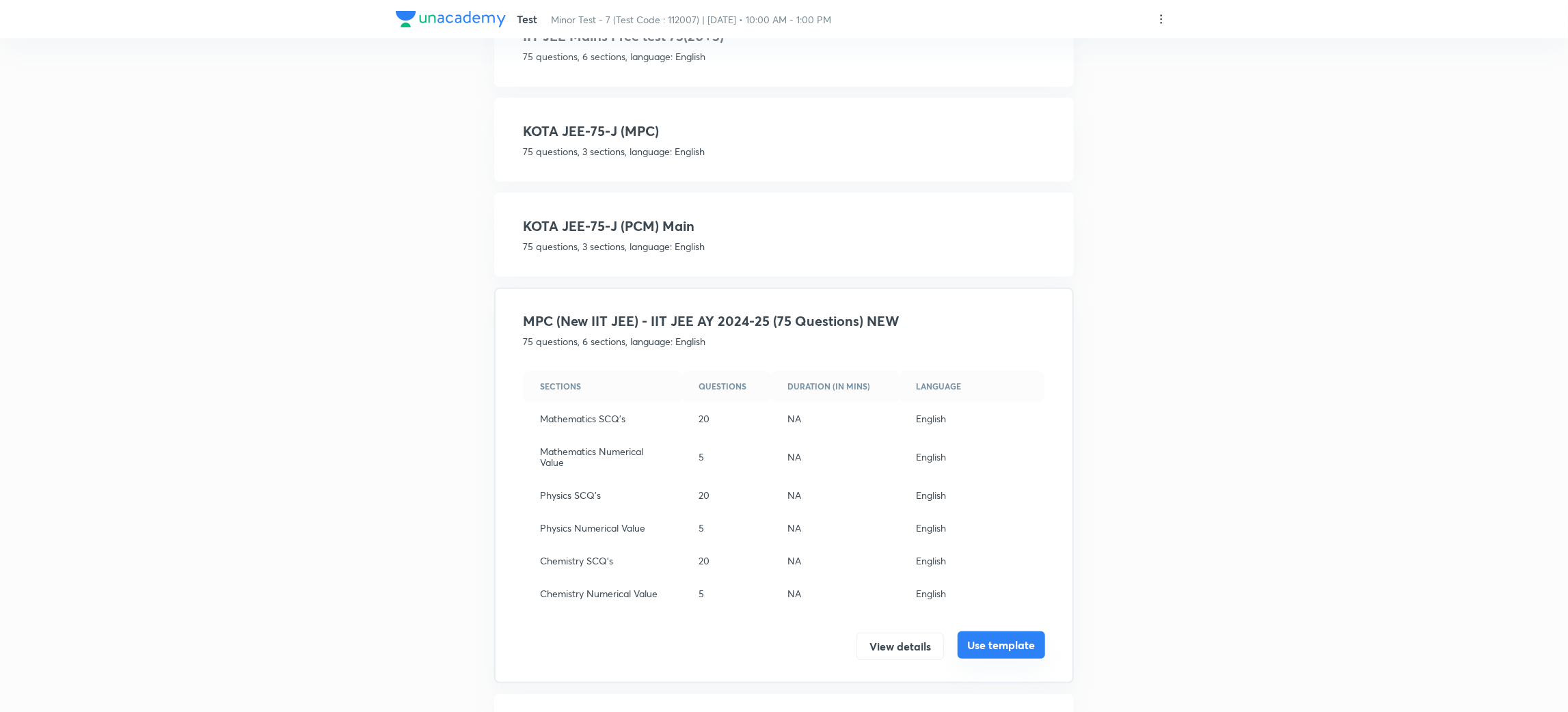
click at [1020, 637] on button "Use template" at bounding box center [1001, 645] width 87 height 27
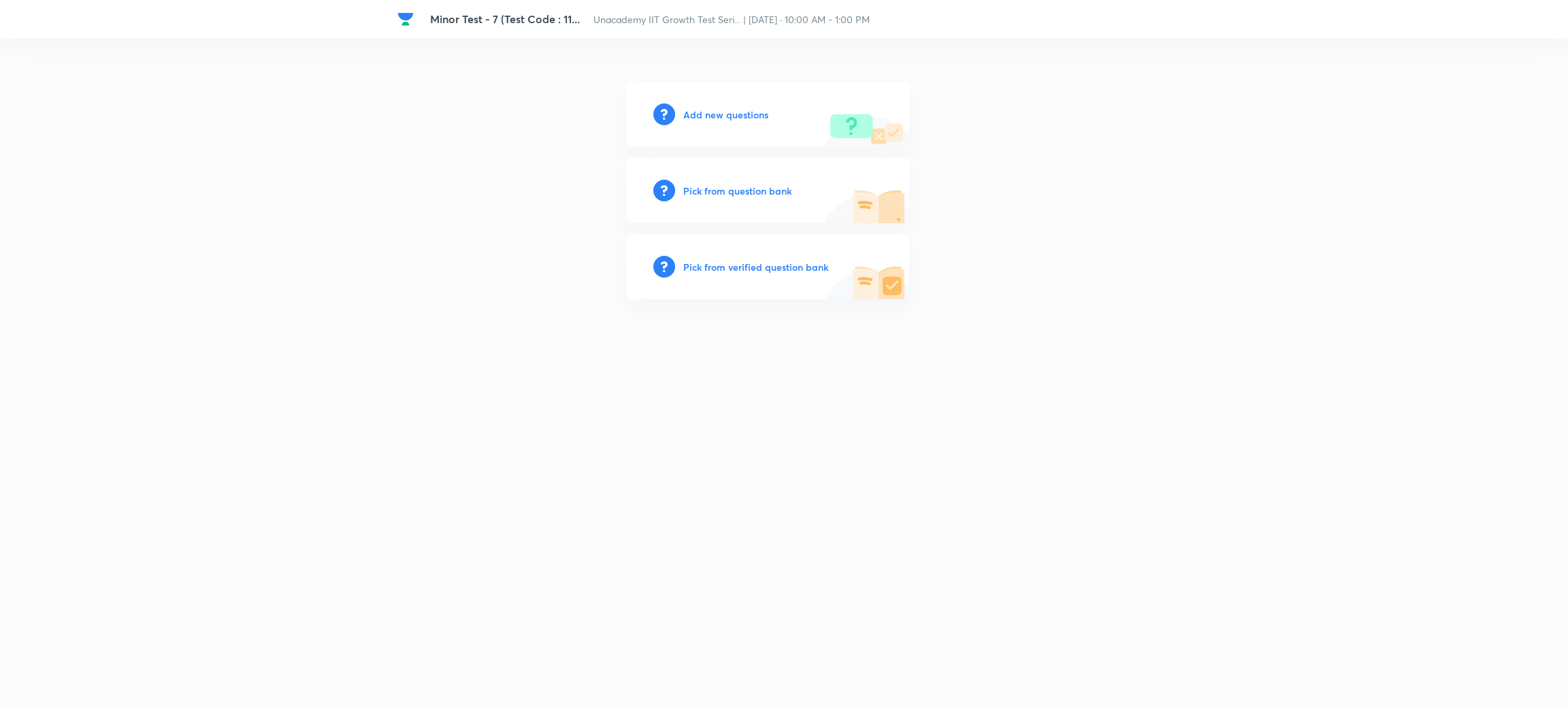
click at [726, 110] on h6 "Add new questions" at bounding box center [725, 115] width 85 height 14
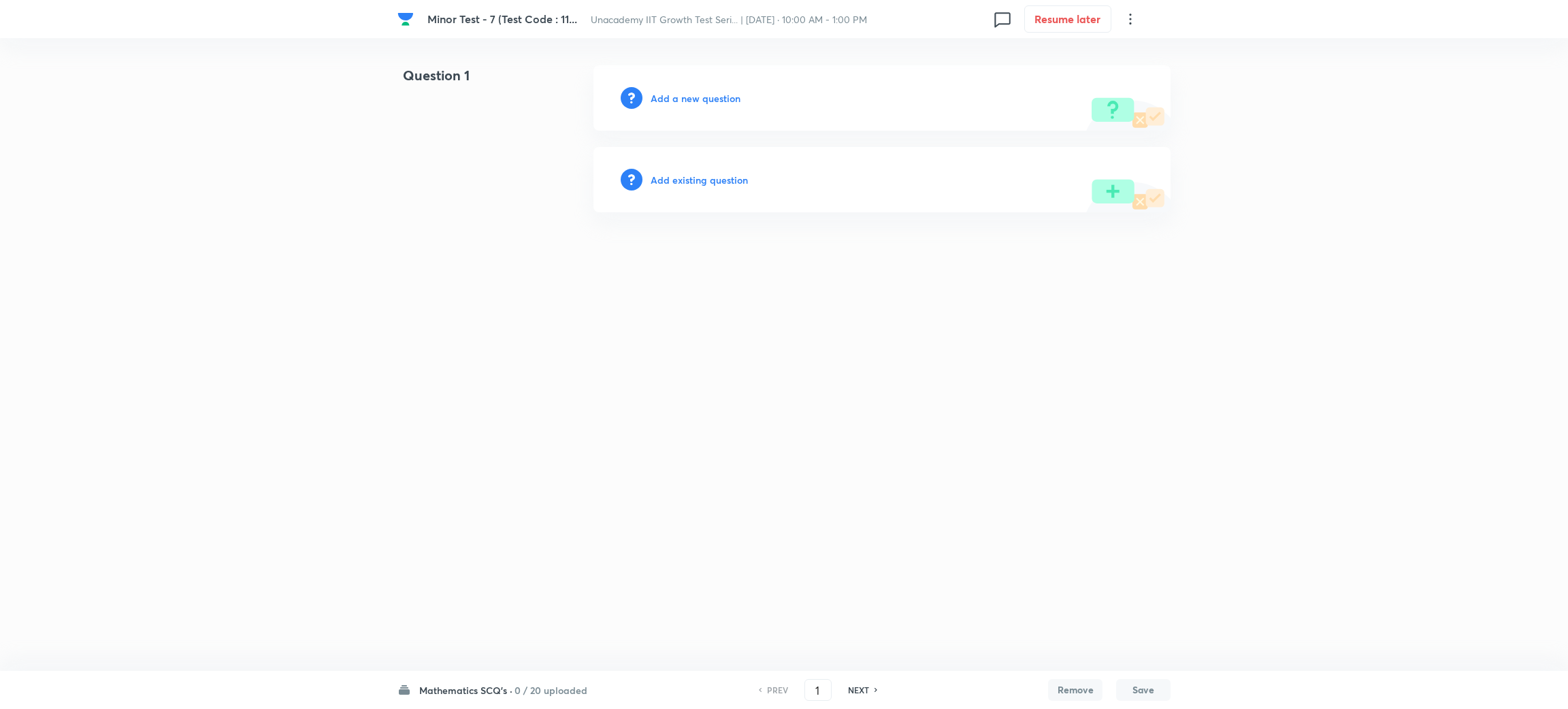
click at [709, 278] on html "Minor Test - 7 (Test Code : 11... Unacademy IIT Growth Test Seri... | Oct 5, 20…" at bounding box center [784, 139] width 1568 height 278
click at [488, 683] on h6 "Mathematics SCQ's ·" at bounding box center [465, 690] width 93 height 14
click at [516, 220] on html "Minor Test - 7 (Test Code : 11... Unacademy IIT Growth Test Seri... | Oct 5, 20…" at bounding box center [784, 139] width 1568 height 278
click at [709, 92] on h6 "Add a new question" at bounding box center [695, 98] width 89 height 14
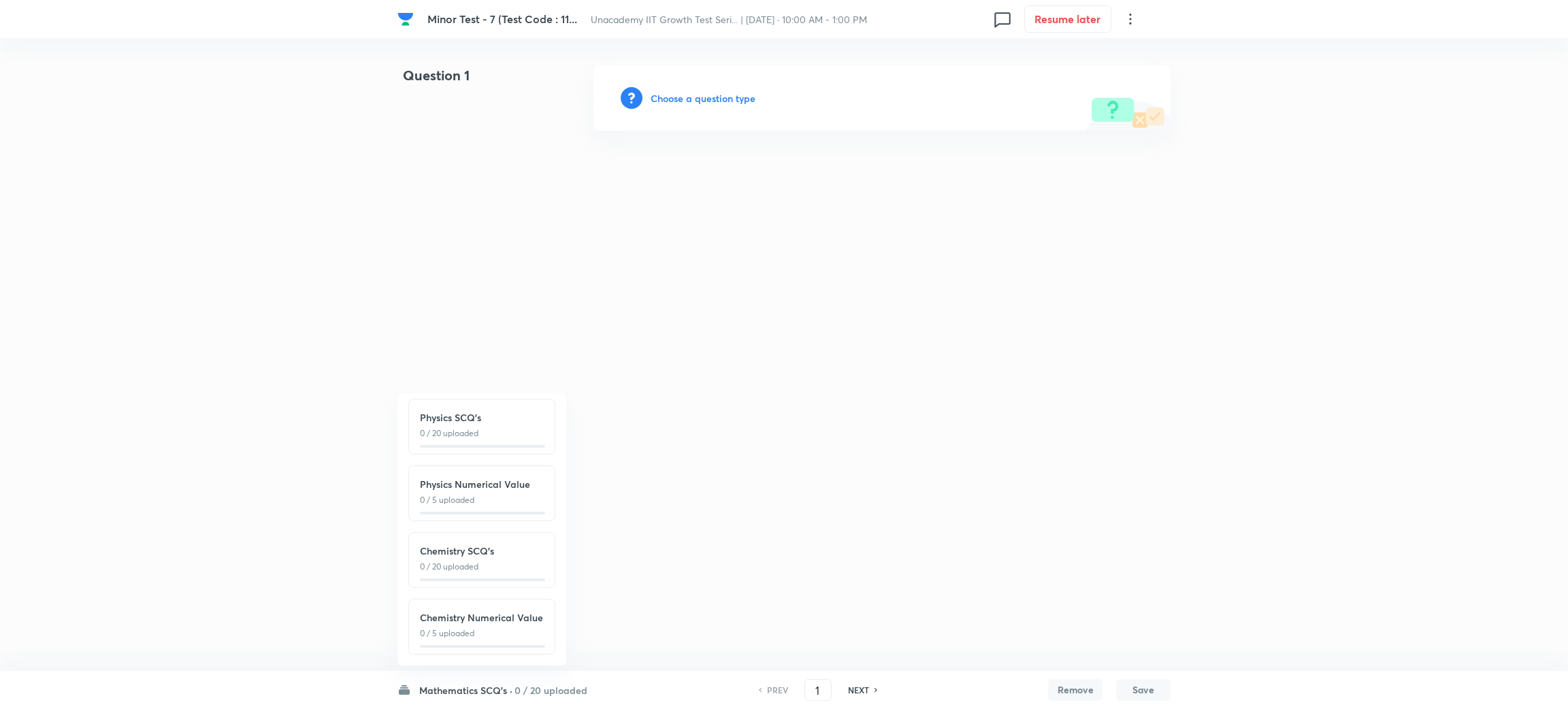
click at [709, 92] on h6 "Choose a question type" at bounding box center [703, 98] width 105 height 14
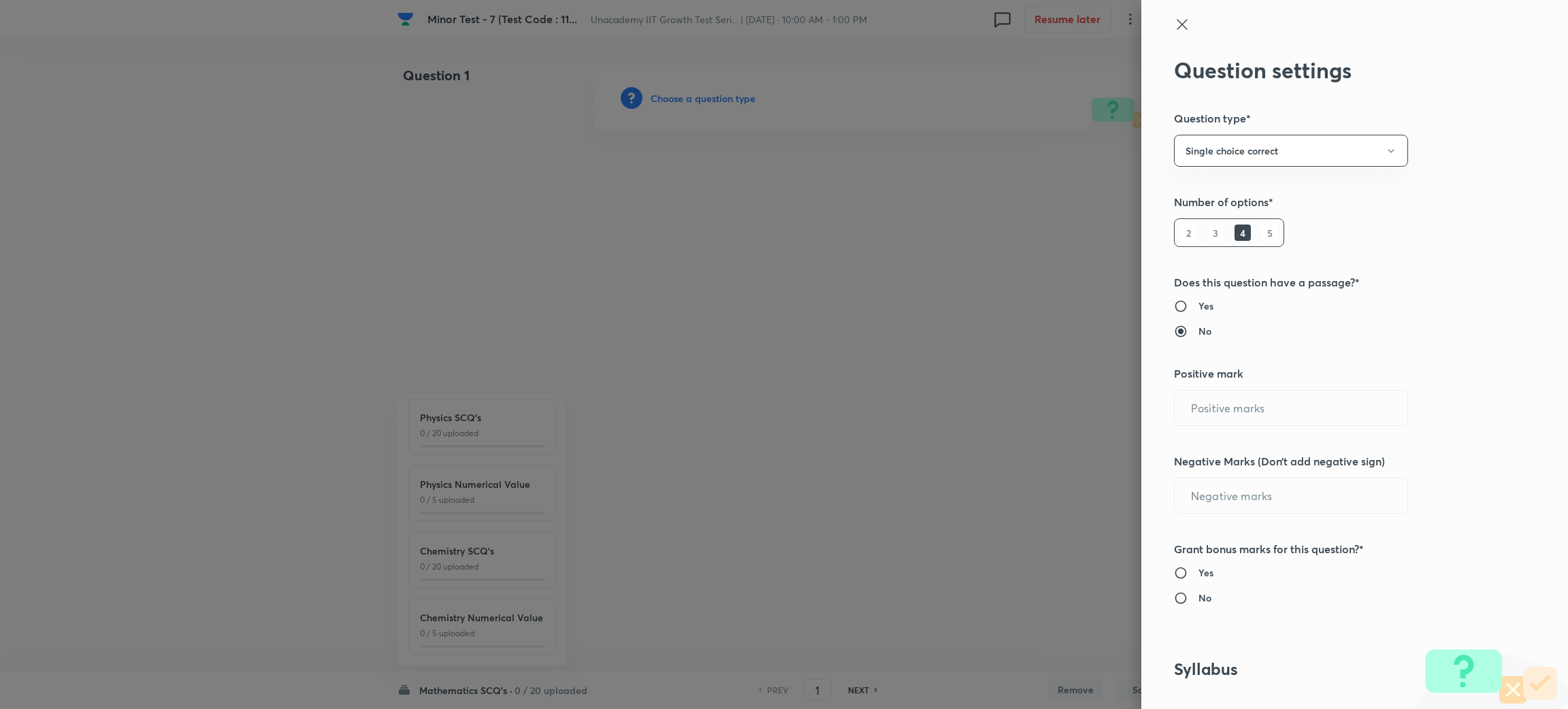
type input "1"
type input "0"
click at [1234, 420] on input "1" at bounding box center [1291, 407] width 233 height 35
type input "3"
type input "4"
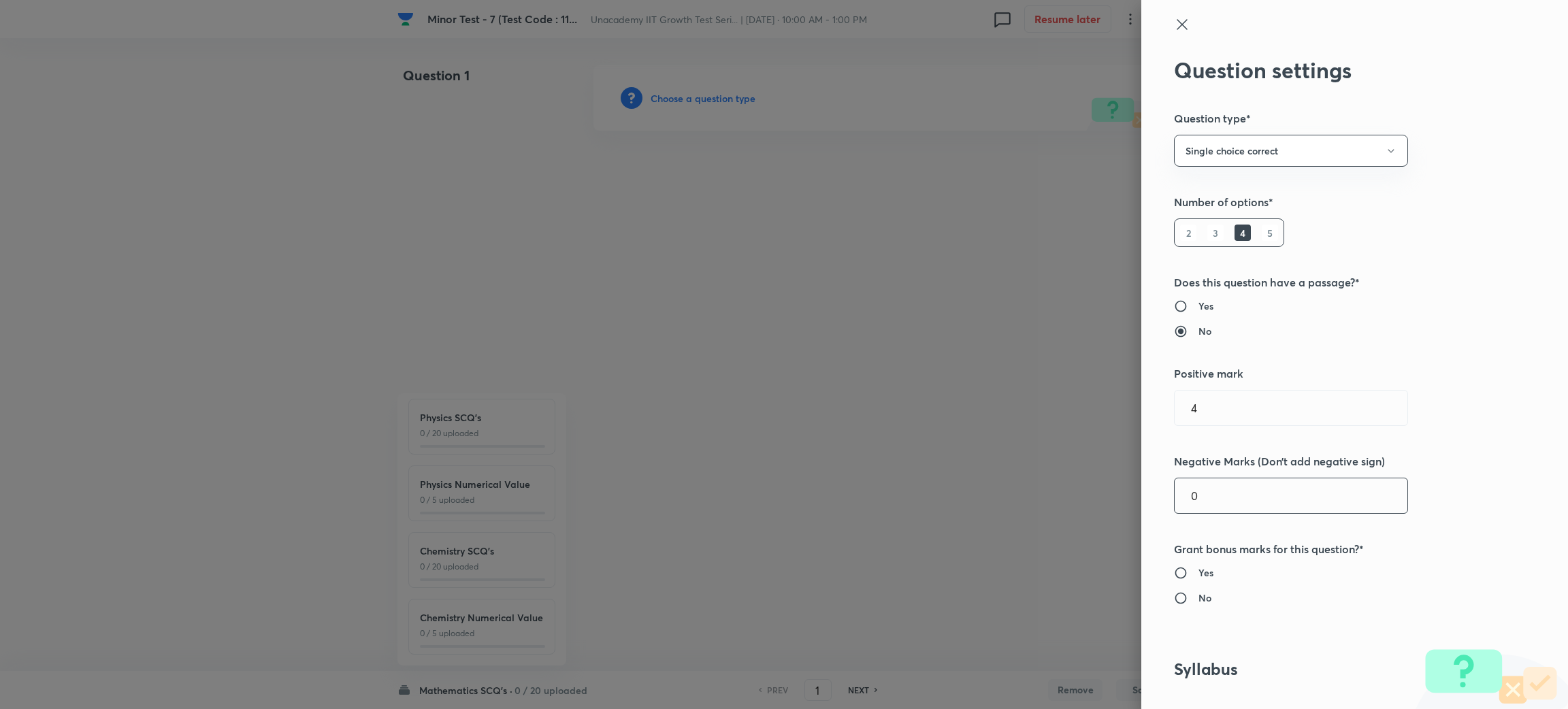
click at [1199, 492] on input "0" at bounding box center [1291, 496] width 233 height 35
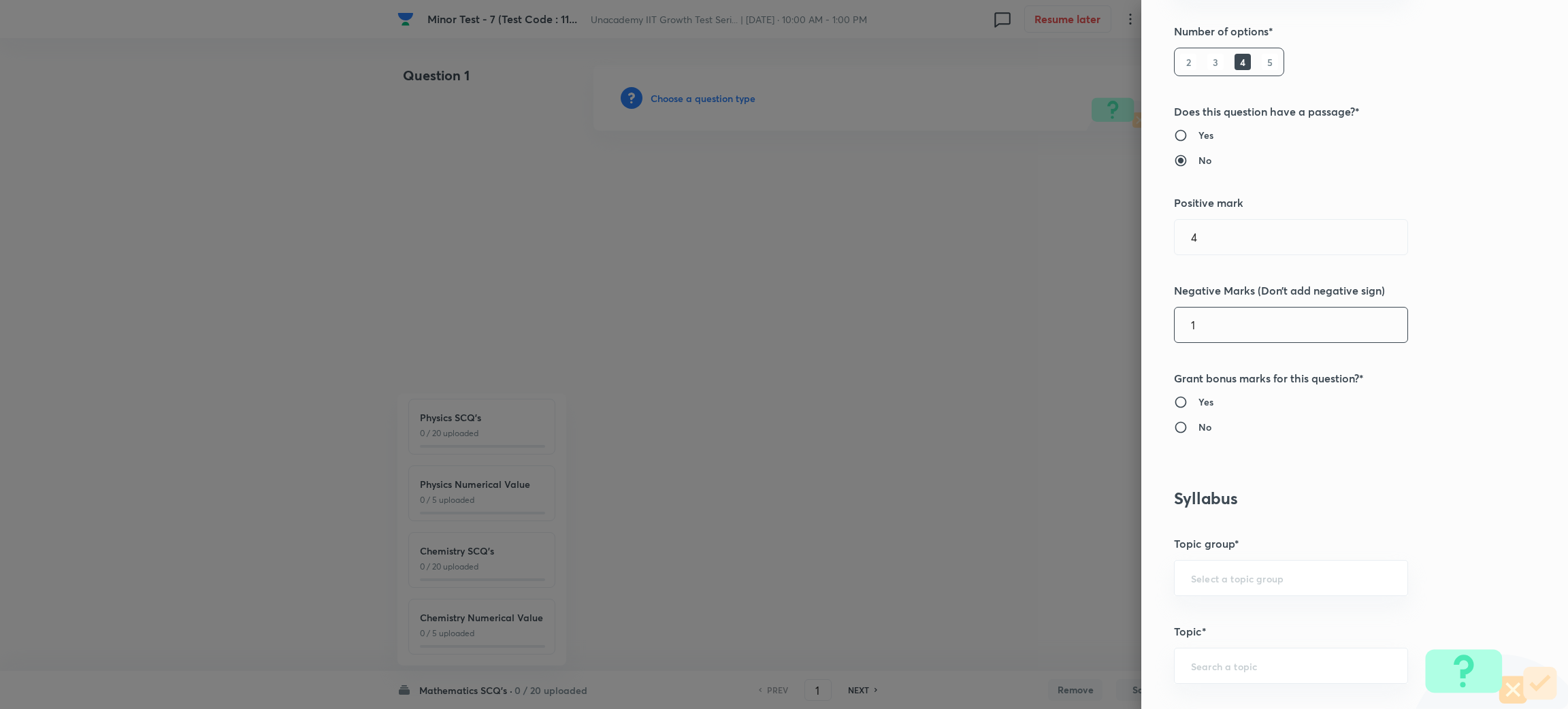
scroll to position [204, 0]
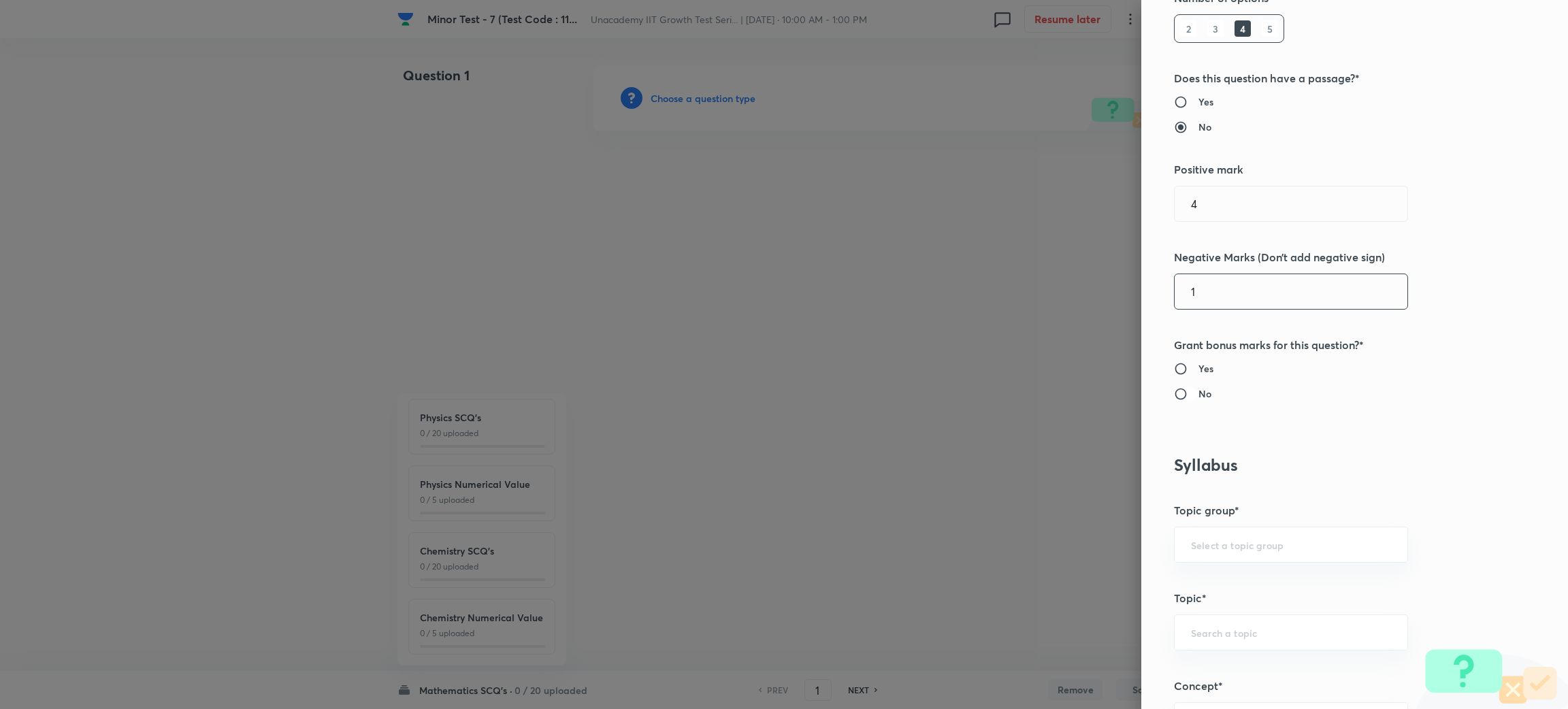
type input "1"
click at [1174, 395] on input "No" at bounding box center [1186, 394] width 24 height 13
radio input "true"
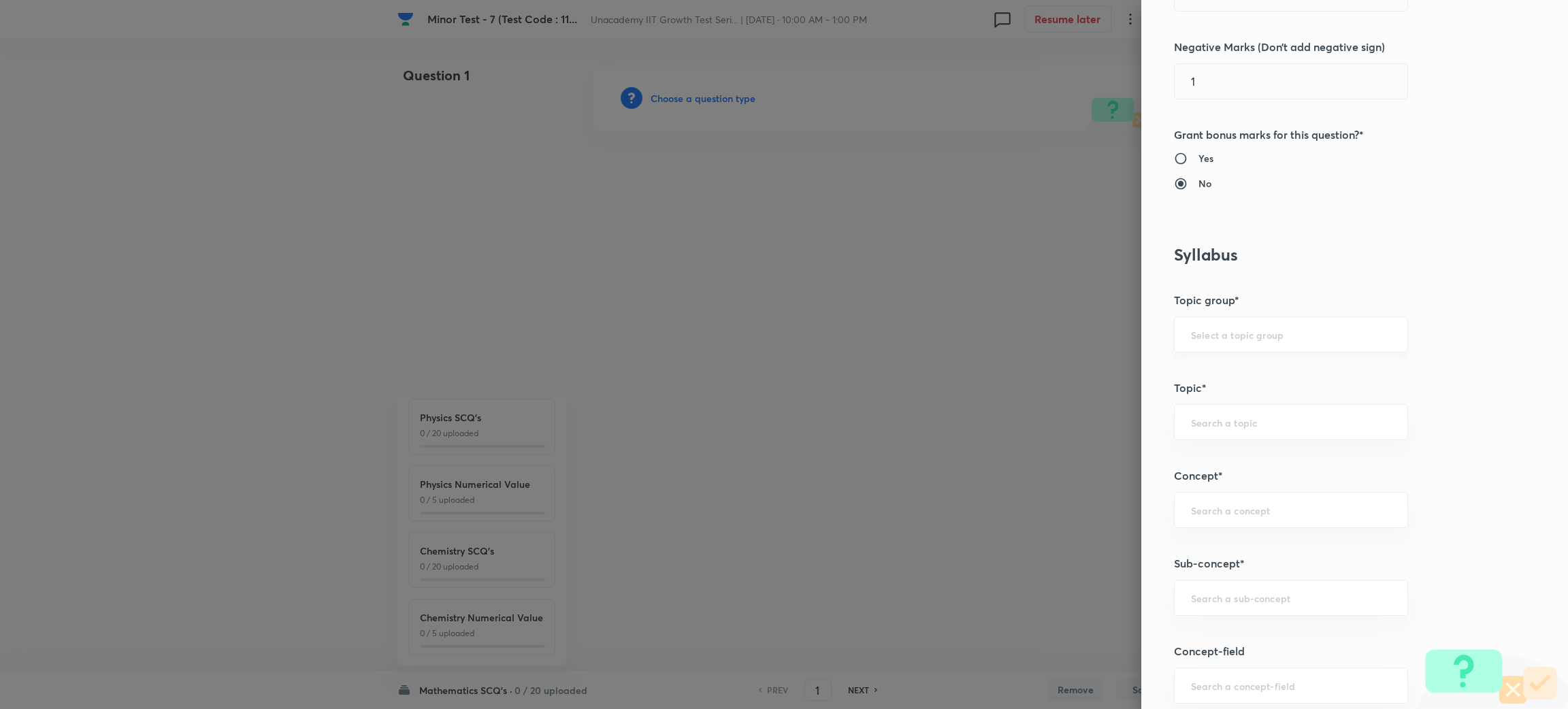
scroll to position [415, 0]
click at [1223, 516] on input "text" at bounding box center [1291, 509] width 200 height 13
click at [1230, 602] on input "text" at bounding box center [1291, 597] width 200 height 13
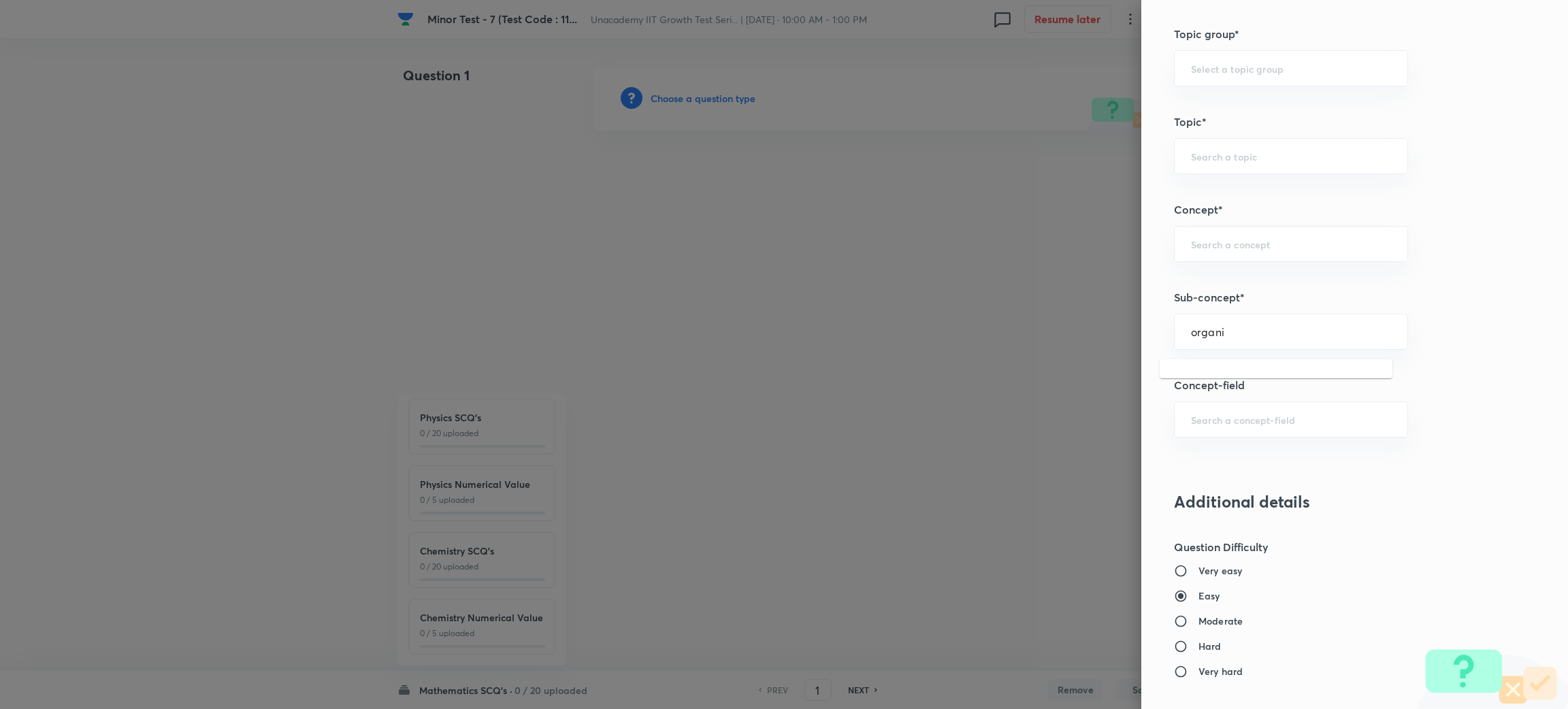
scroll to position [681, 0]
type input "o"
click at [1248, 373] on li "Walli's Theorem" at bounding box center [1276, 371] width 233 height 24
type input "Walli's Theorem"
type input "Mathematics"
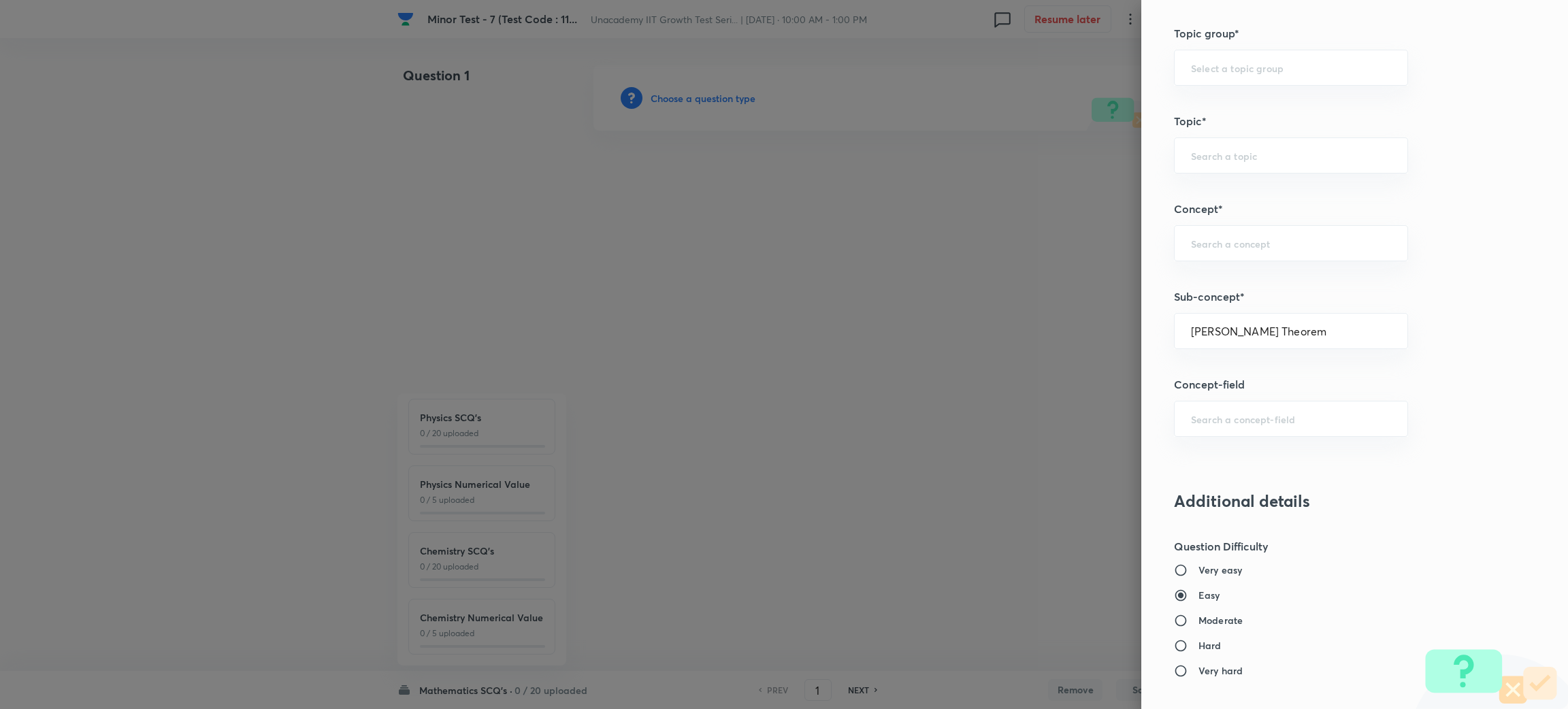
type input "Calculus"
type input "Definite Integration"
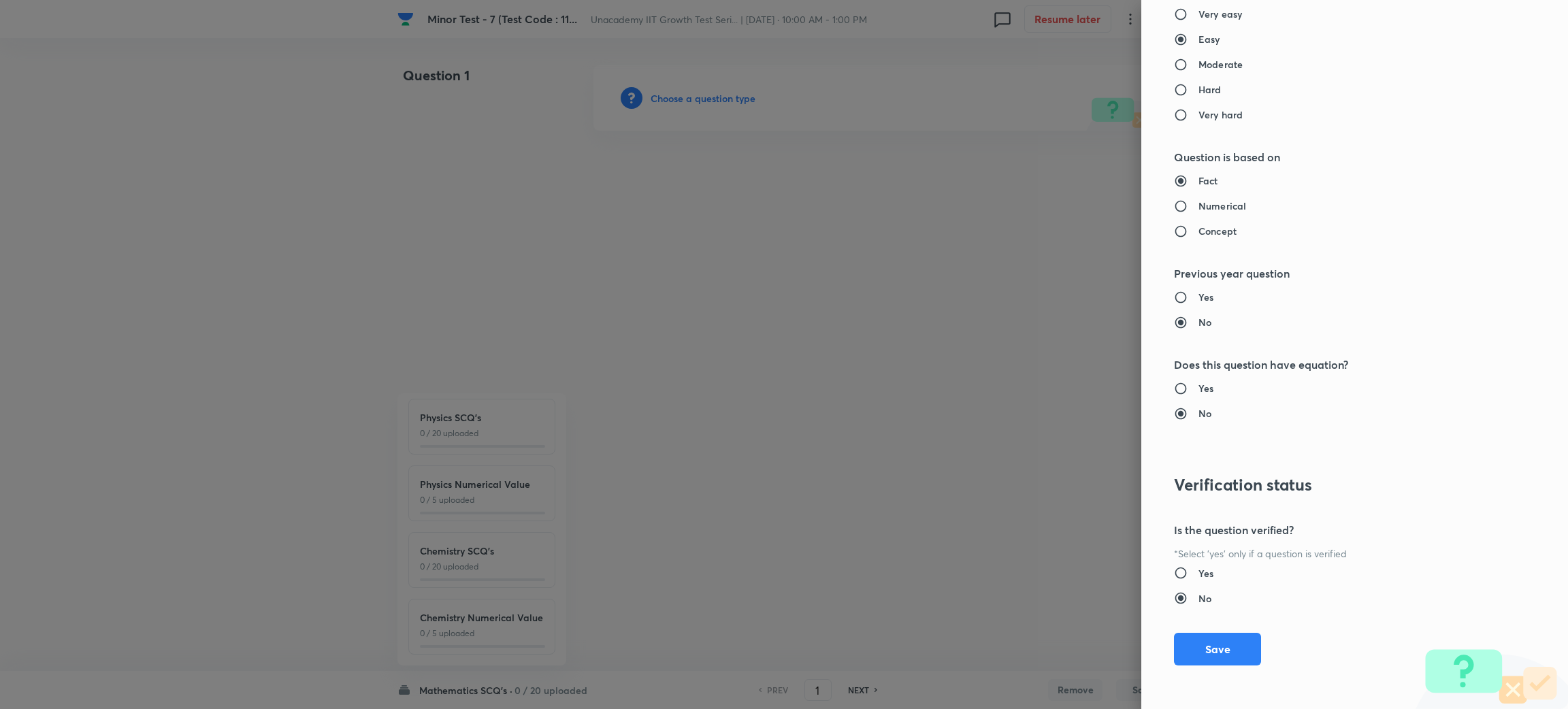
scroll to position [0, 0]
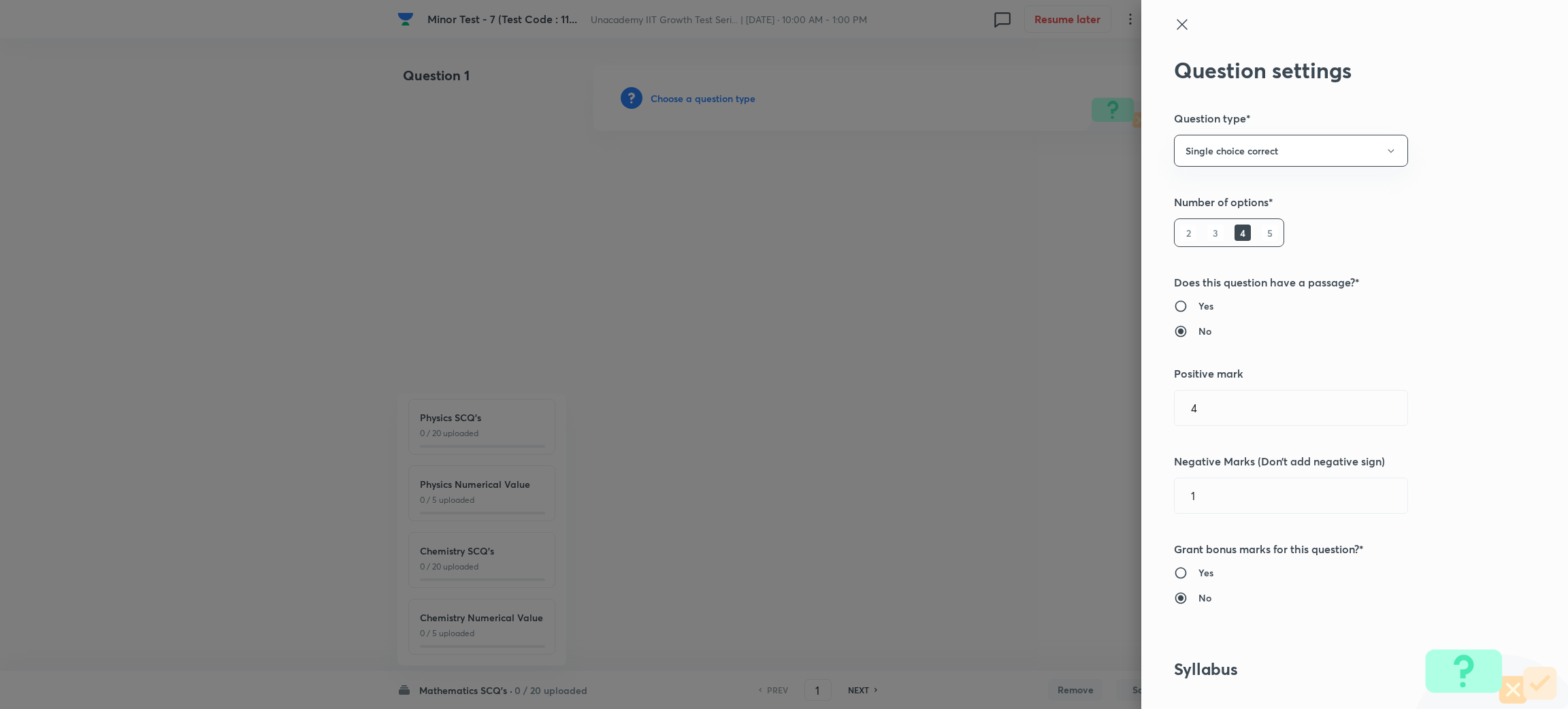
click at [1174, 19] on icon at bounding box center [1182, 24] width 16 height 16
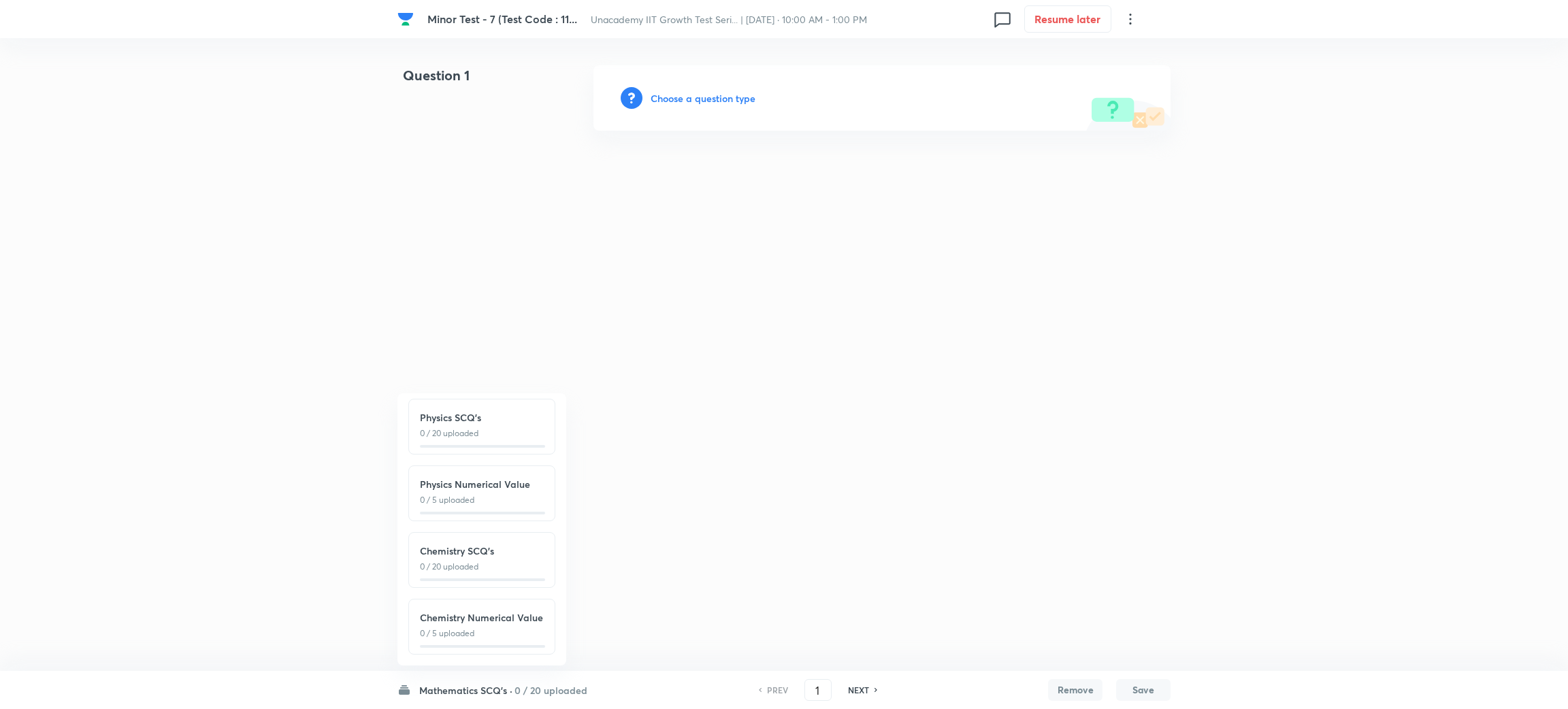
click at [677, 196] on html "Minor Test - 7 (Test Code : 11... Unacademy IIT Growth Test Seri... | Oct 5, 20…" at bounding box center [784, 98] width 1568 height 196
